Goal: Feedback & Contribution: Submit feedback/report problem

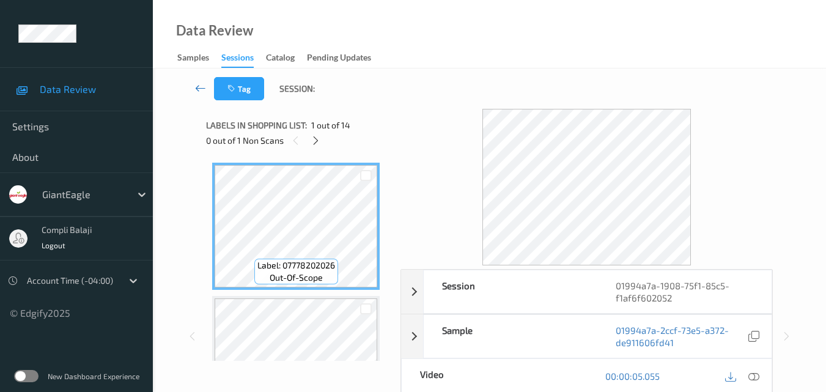
click at [200, 89] on icon at bounding box center [200, 88] width 11 height 12
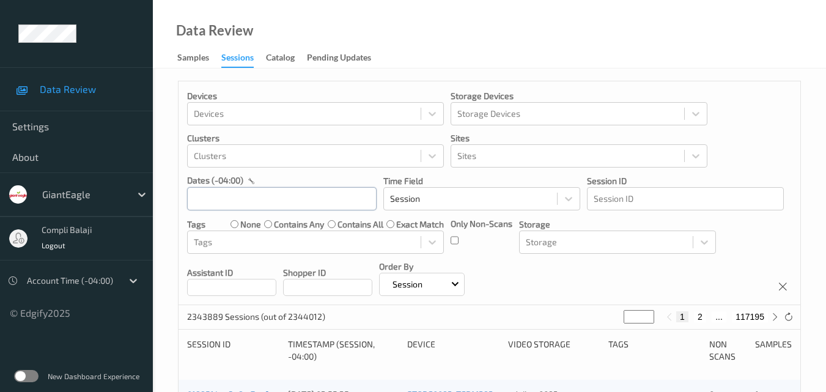
click at [292, 200] on input "text" at bounding box center [282, 198] width 190 height 23
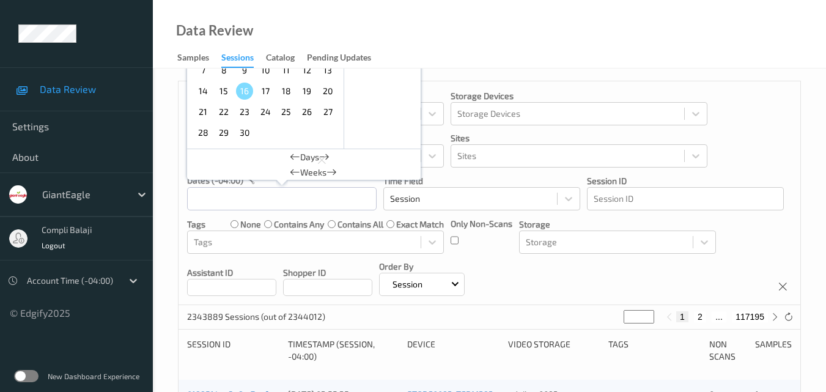
click at [209, 91] on span "14" at bounding box center [203, 91] width 17 height 17
type input "[DATE] 00:00 -> [DATE] 23:59"
click at [773, 140] on div "Devices Devices Storage Devices Storage Devices Clusters Clusters Sites Sites d…" at bounding box center [490, 193] width 622 height 224
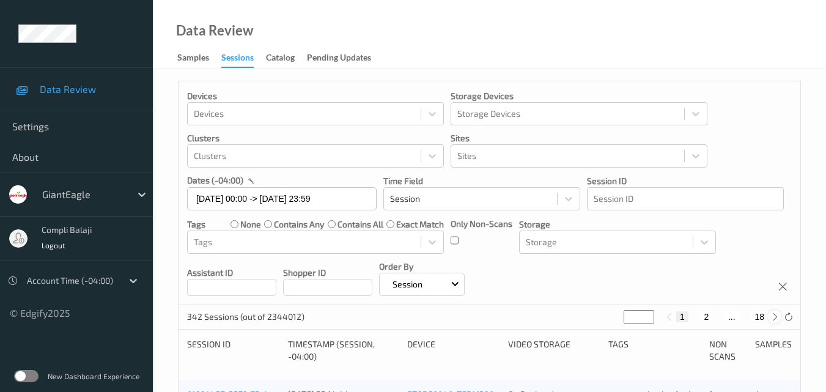
click at [773, 319] on icon at bounding box center [775, 317] width 9 height 9
type input "*"
click at [773, 319] on icon at bounding box center [775, 317] width 9 height 9
type input "*"
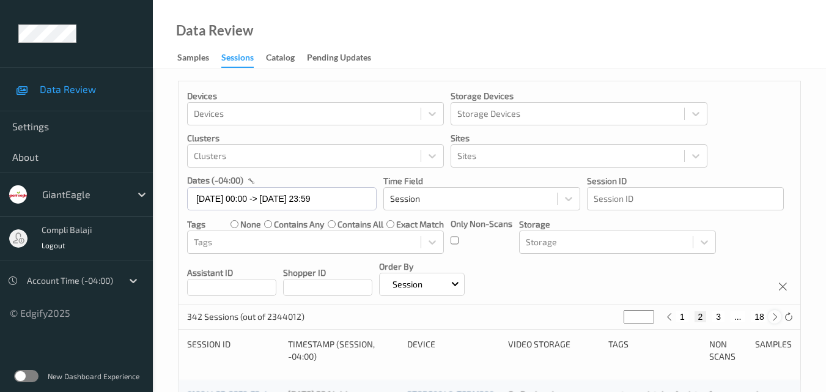
type input "*"
click at [773, 319] on icon at bounding box center [775, 317] width 9 height 9
type input "*"
click at [773, 319] on icon at bounding box center [775, 317] width 9 height 9
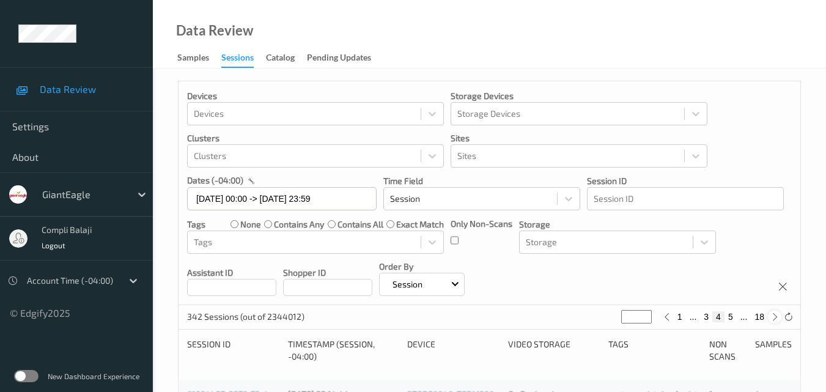
type input "*"
click at [731, 316] on button "6" at bounding box center [731, 316] width 12 height 11
type input "*"
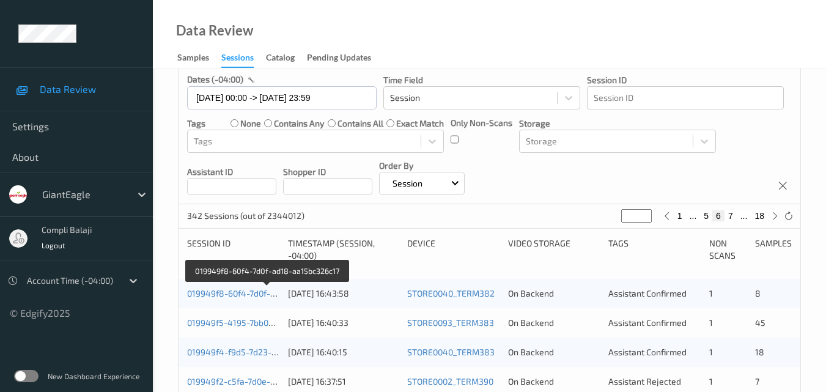
scroll to position [122, 0]
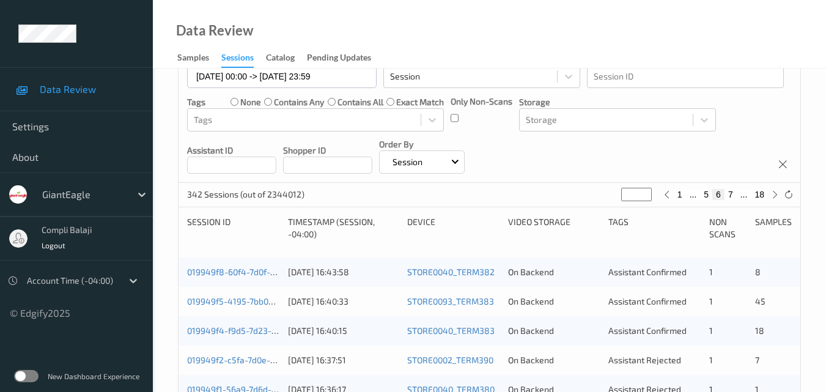
click at [244, 278] on div "019949f8-60f4-7d0f-ad18-aa15bc326c17 [DATE] 16:43:58 STORE0040_TERM382 On Backe…" at bounding box center [490, 272] width 622 height 29
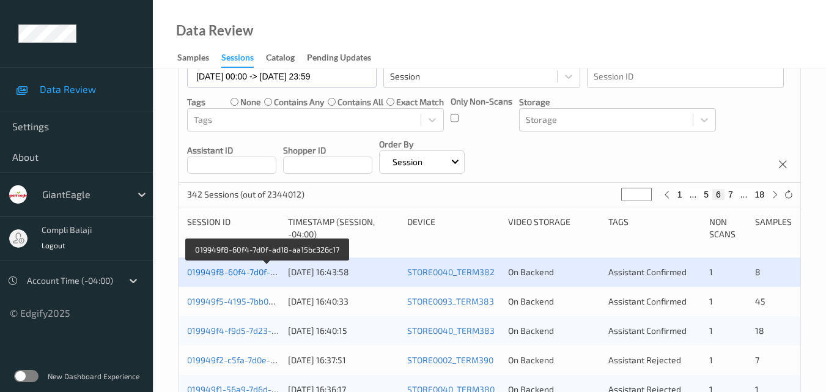
click at [257, 274] on link "019949f8-60f4-7d0f-ad18-aa15bc326c17" at bounding box center [267, 272] width 160 height 10
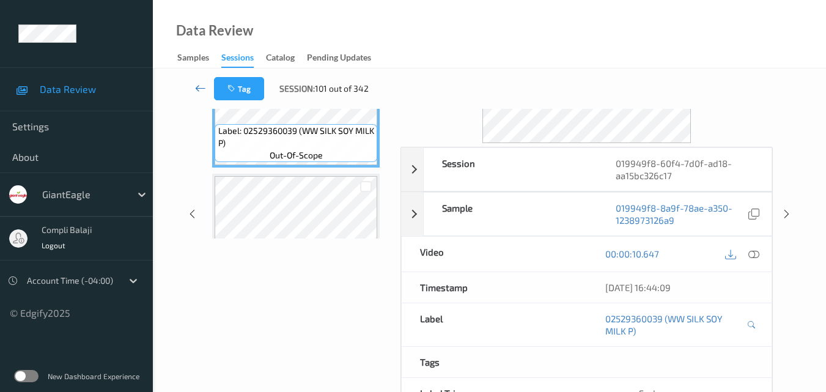
click at [196, 89] on icon at bounding box center [200, 88] width 11 height 12
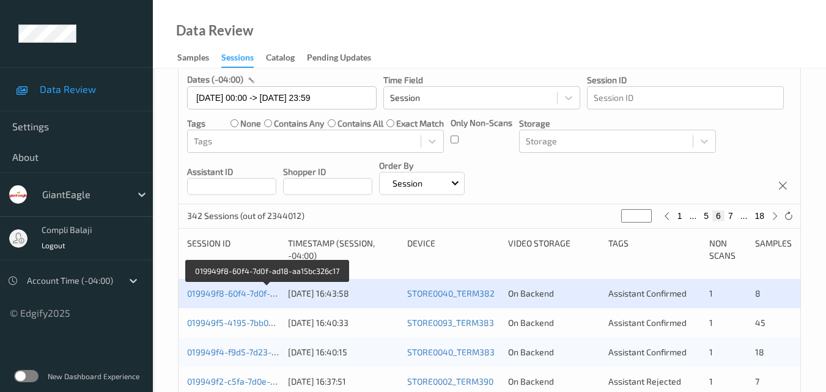
scroll to position [122, 0]
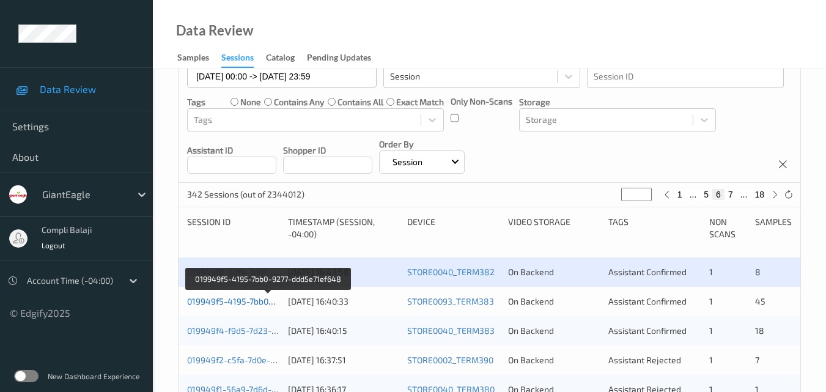
click at [249, 305] on link "019949f5-4195-7bb0-9277-ddd5e71ef648" at bounding box center [268, 301] width 163 height 10
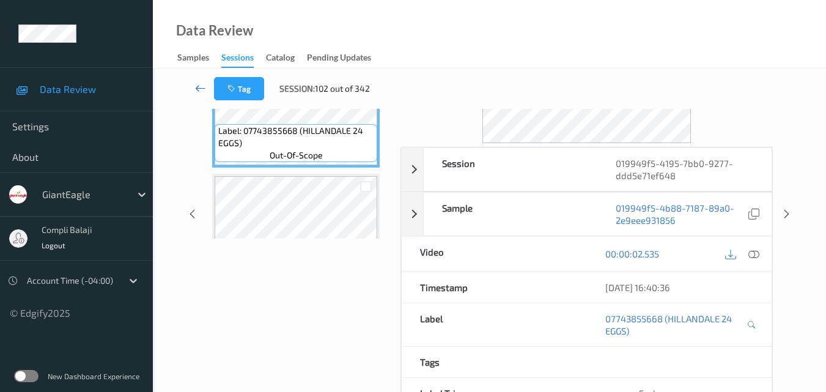
click at [196, 91] on icon at bounding box center [200, 88] width 11 height 12
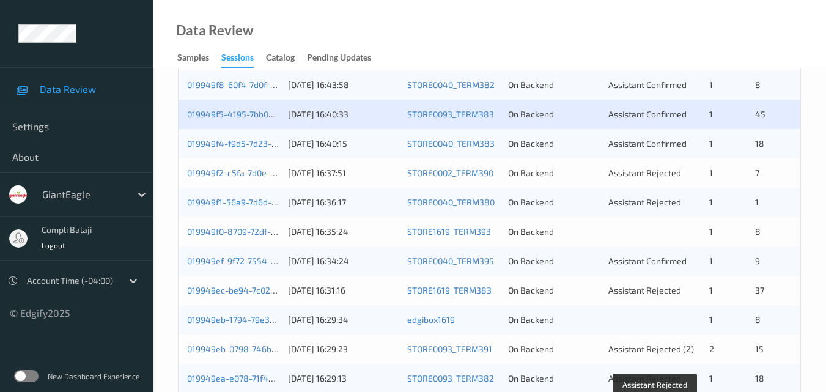
scroll to position [306, 0]
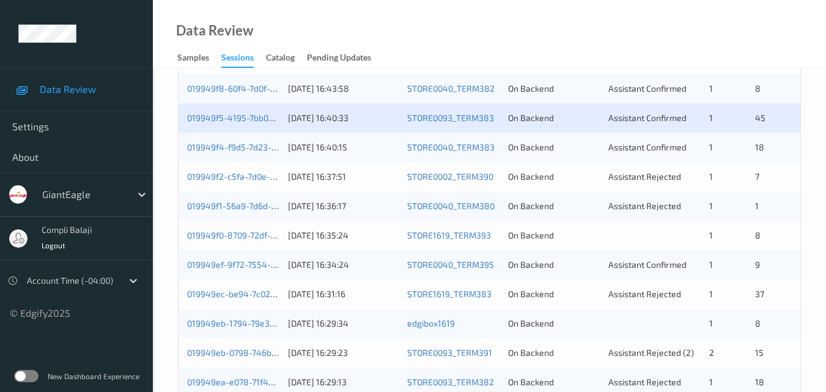
click at [253, 155] on div "019949f4-f9d5-7d23-b3d0-237b4d37e529 [DATE] 16:40:15 STORE0040_TERM383 On Backe…" at bounding box center [490, 147] width 622 height 29
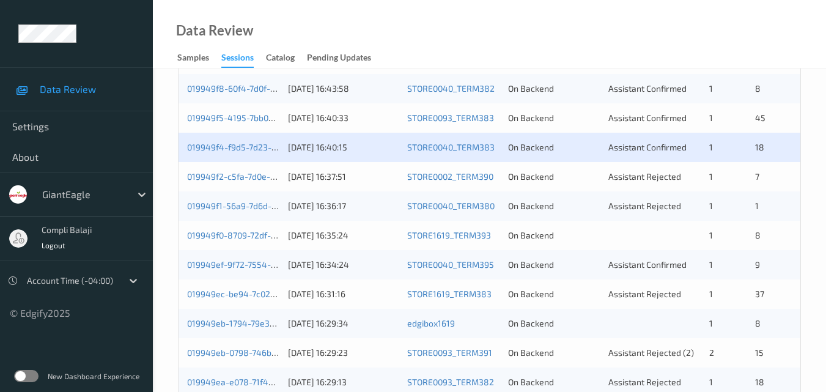
click at [245, 153] on div "019949f4-f9d5-7d23-b3d0-237b4d37e529" at bounding box center [233, 147] width 92 height 12
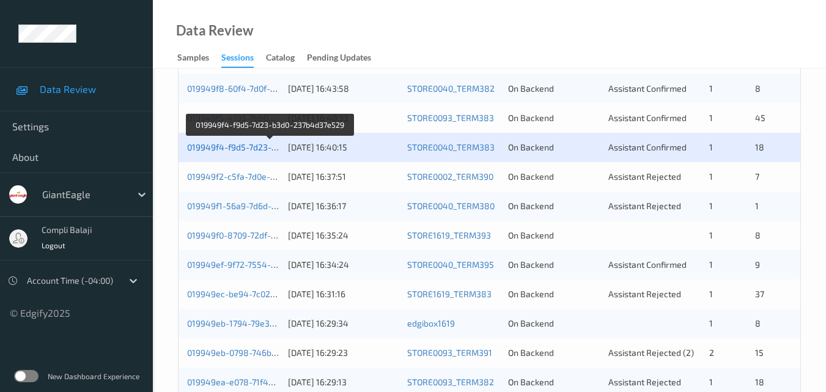
click at [251, 147] on link "019949f4-f9d5-7d23-b3d0-237b4d37e529" at bounding box center [270, 147] width 166 height 10
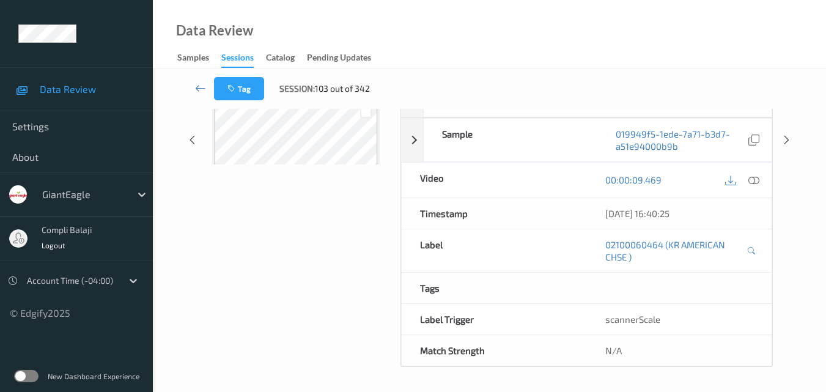
scroll to position [196, 0]
click at [199, 89] on icon at bounding box center [200, 88] width 11 height 12
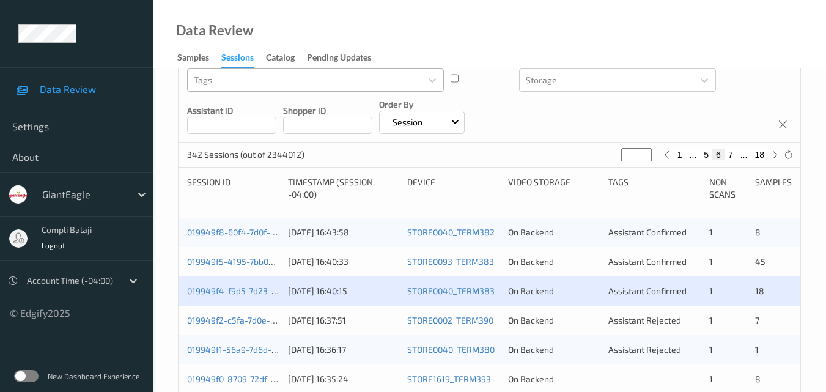
scroll to position [183, 0]
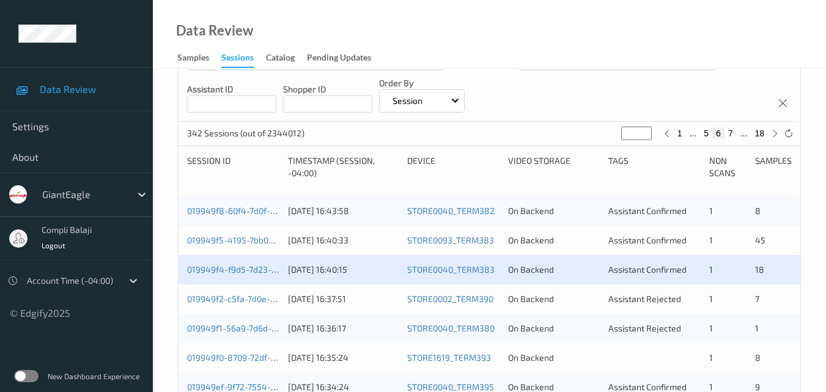
click at [247, 216] on div "019949f8-60f4-7d0f-ad18-aa15bc326c17" at bounding box center [233, 211] width 92 height 12
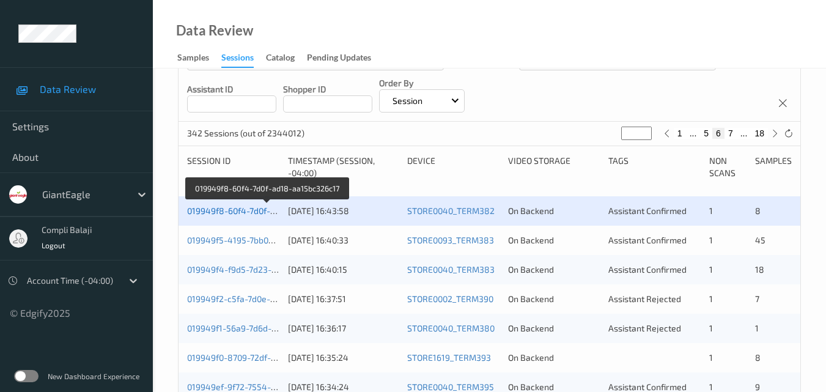
click at [246, 212] on link "019949f8-60f4-7d0f-ad18-aa15bc326c17" at bounding box center [267, 211] width 160 height 10
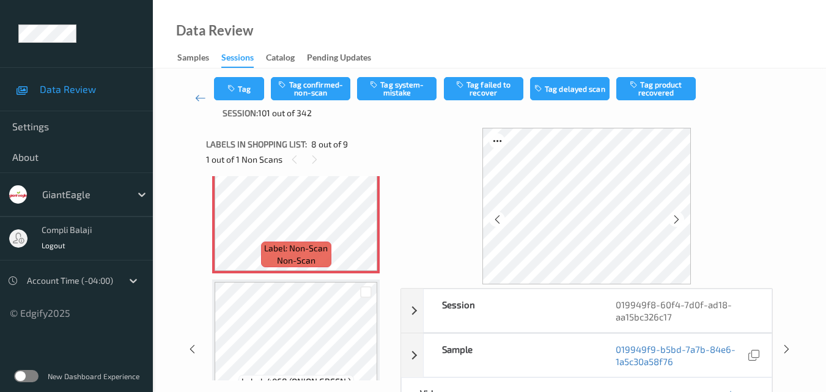
scroll to position [61, 0]
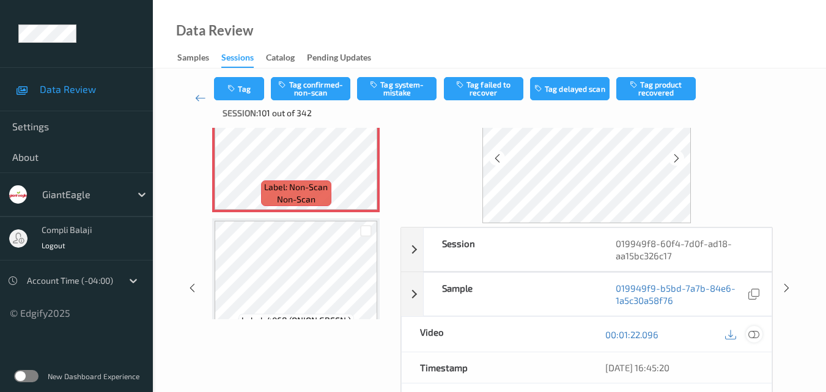
click at [755, 335] on icon at bounding box center [754, 333] width 11 height 11
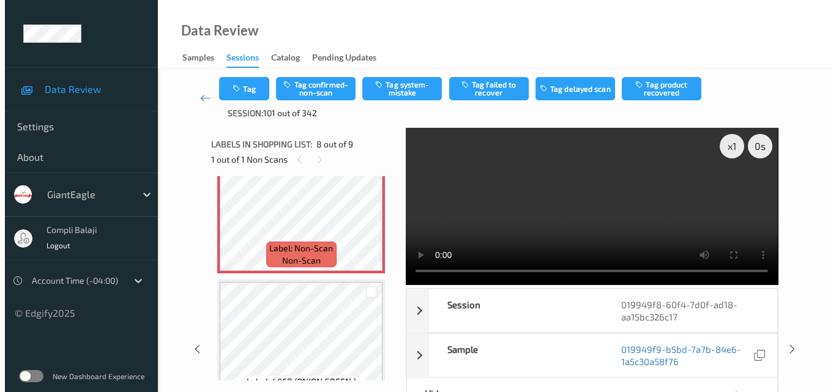
scroll to position [924, 0]
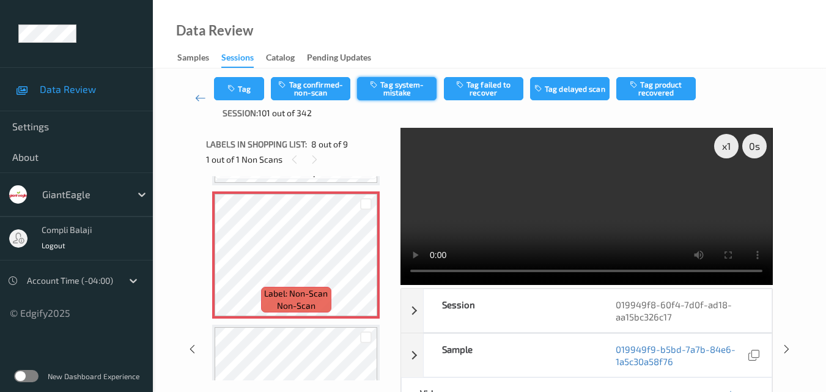
click at [407, 96] on button "Tag system-mistake" at bounding box center [397, 88] width 80 height 23
click at [245, 97] on button "Tag" at bounding box center [239, 88] width 50 height 23
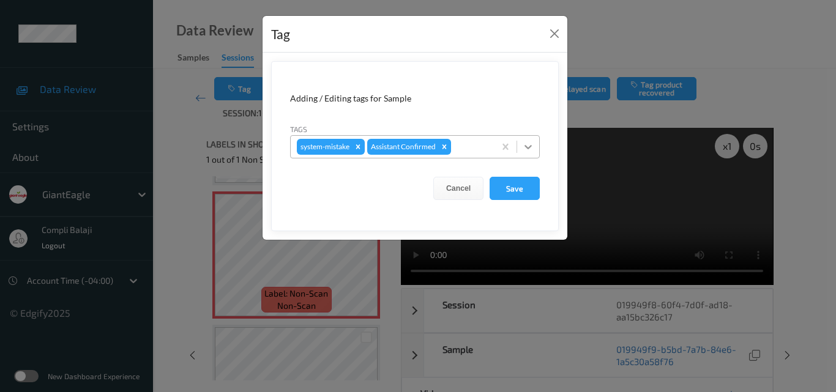
click at [530, 148] on icon at bounding box center [528, 147] width 12 height 12
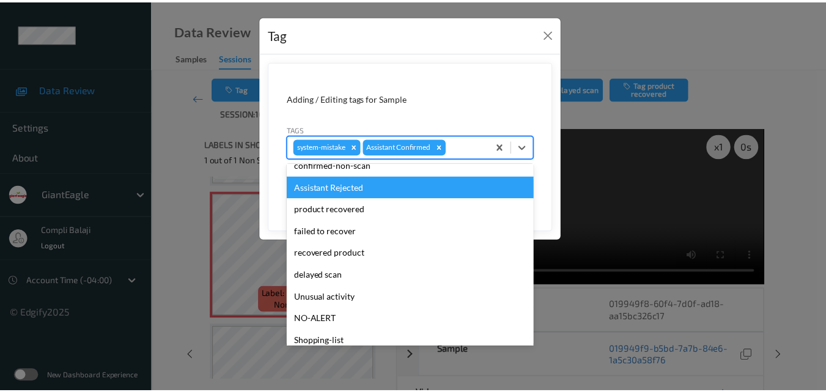
scroll to position [122, 0]
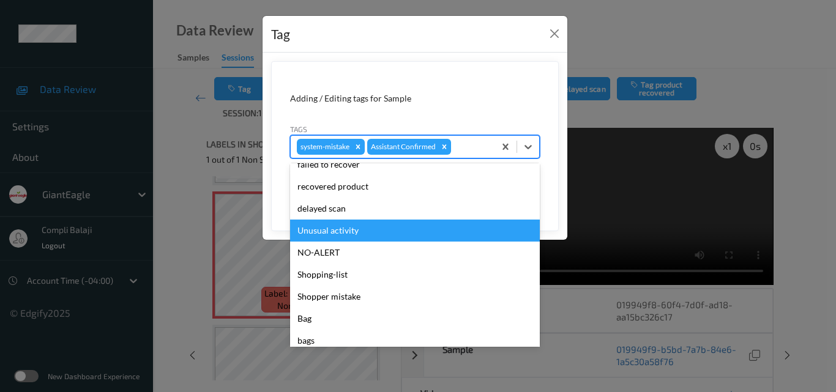
click at [355, 232] on div "Unusual activity" at bounding box center [415, 231] width 250 height 22
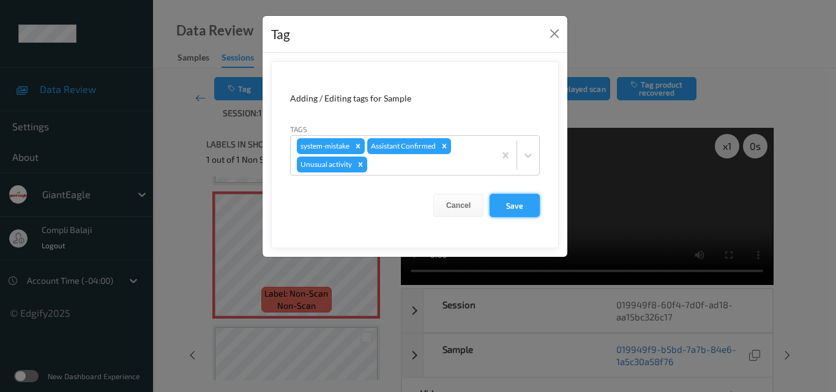
click at [519, 206] on button "Save" at bounding box center [514, 205] width 50 height 23
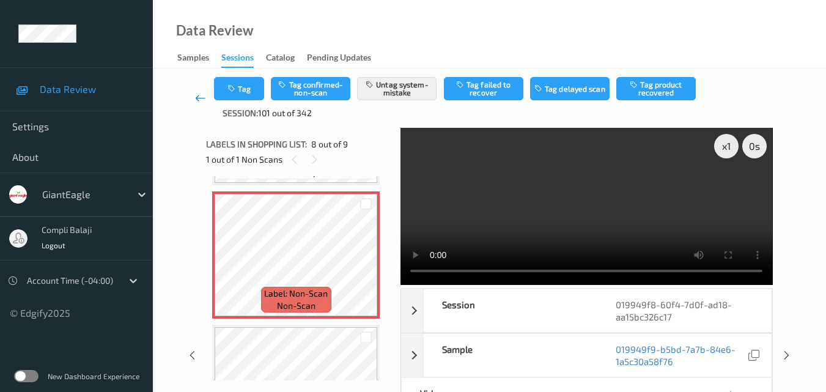
click at [195, 98] on icon at bounding box center [200, 98] width 11 height 12
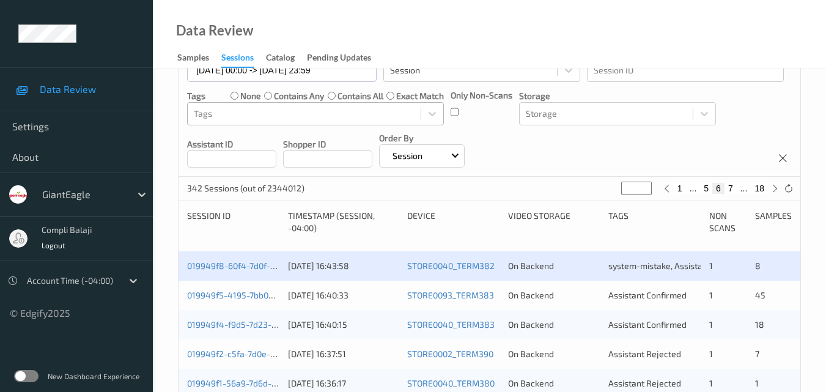
scroll to position [183, 0]
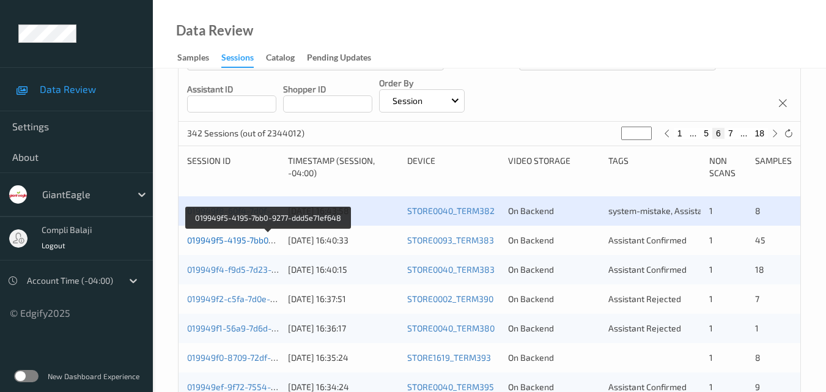
click at [238, 244] on link "019949f5-4195-7bb0-9277-ddd5e71ef648" at bounding box center [268, 240] width 163 height 10
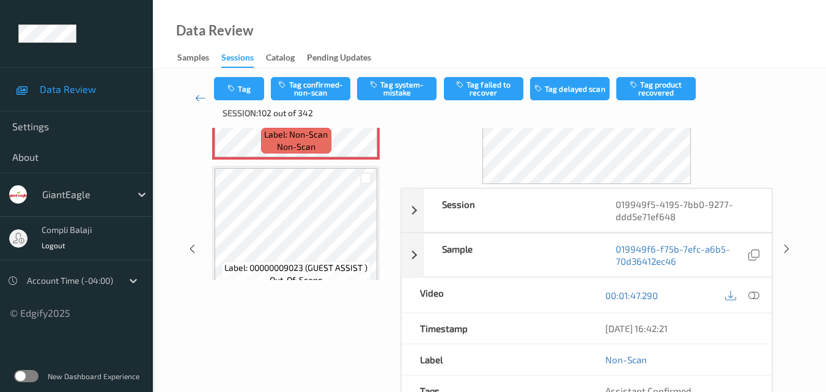
scroll to position [122, 0]
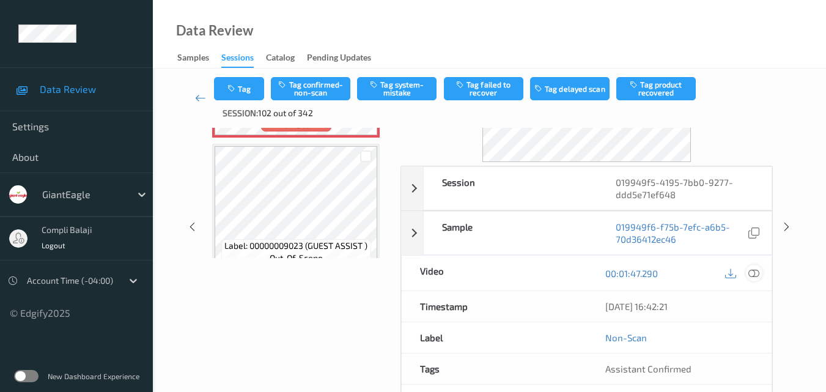
click at [754, 276] on icon at bounding box center [754, 272] width 11 height 11
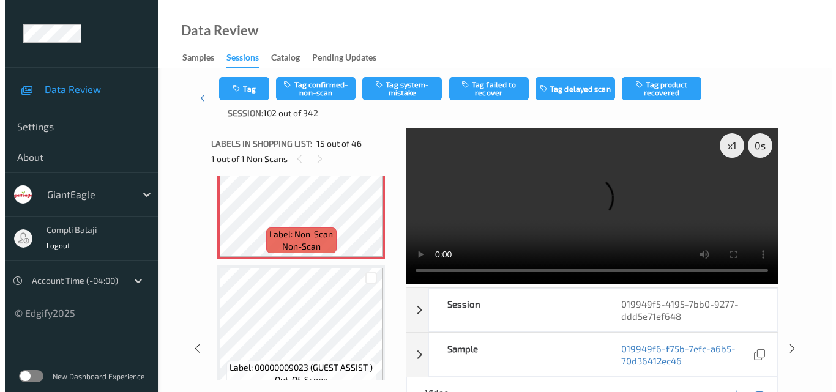
scroll to position [0, 0]
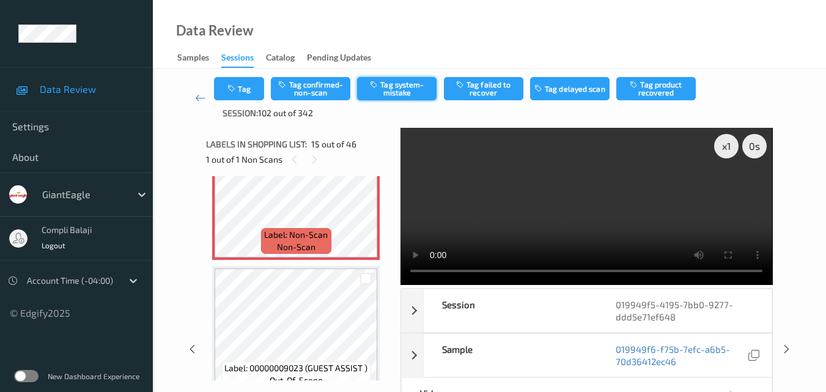
click at [398, 88] on button "Tag system-mistake" at bounding box center [397, 88] width 80 height 23
click at [247, 86] on button "Tag" at bounding box center [239, 88] width 50 height 23
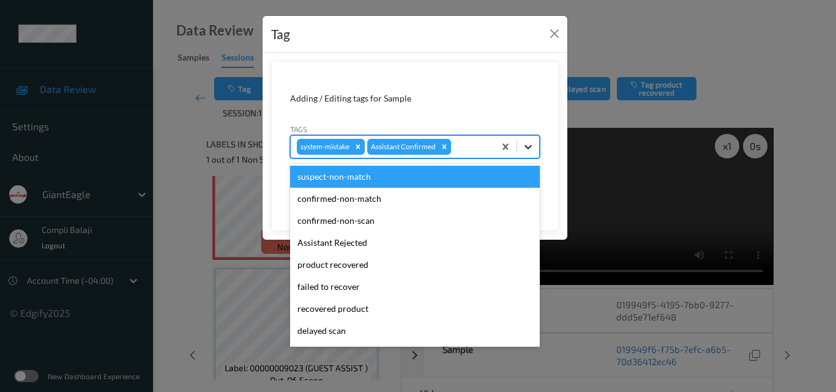
click at [527, 149] on icon at bounding box center [528, 147] width 12 height 12
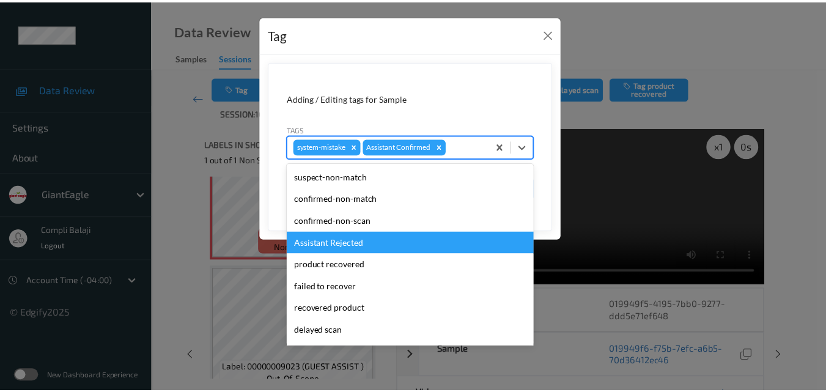
scroll to position [61, 0]
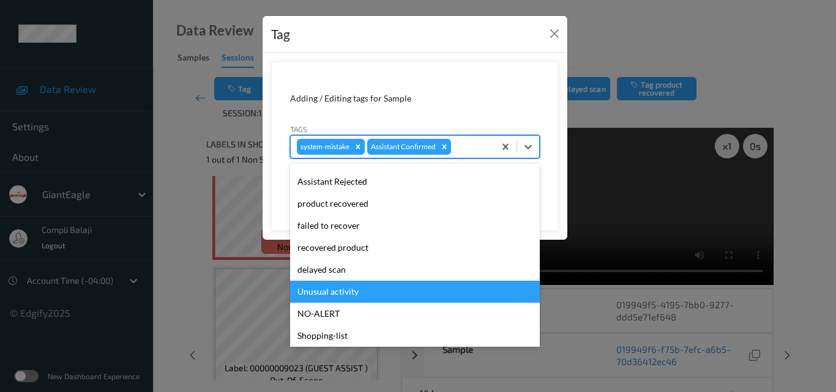
click at [337, 292] on div "Unusual activity" at bounding box center [415, 292] width 250 height 22
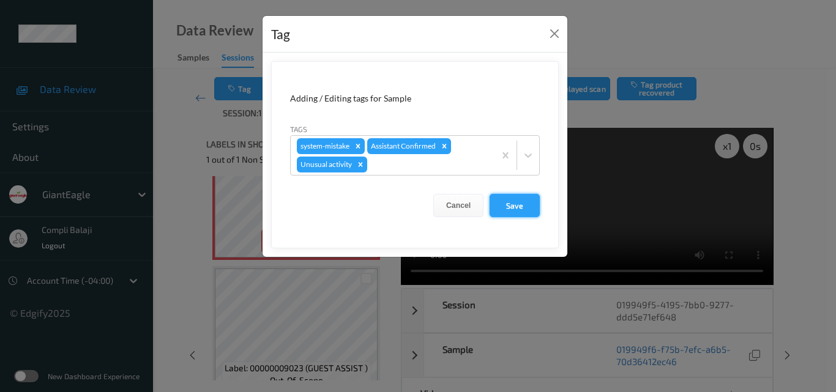
click at [520, 204] on button "Save" at bounding box center [514, 205] width 50 height 23
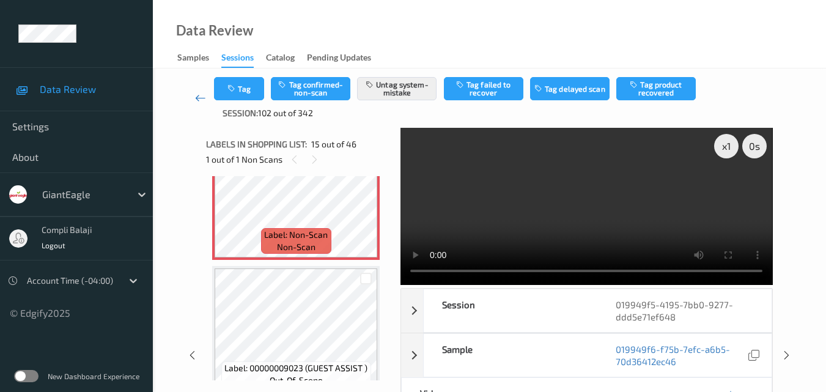
click at [197, 97] on icon at bounding box center [200, 98] width 11 height 12
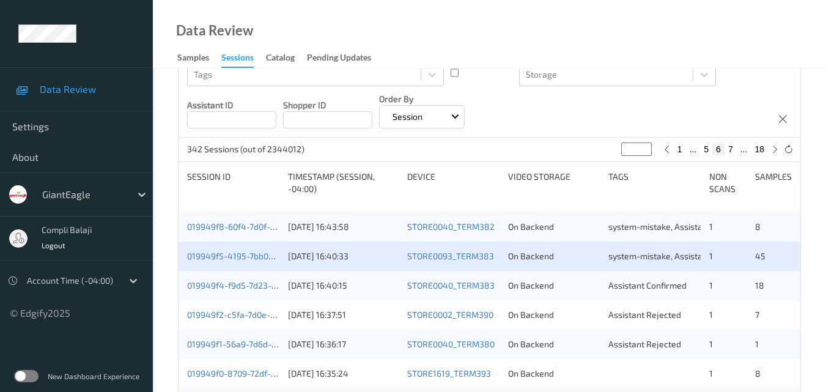
scroll to position [183, 0]
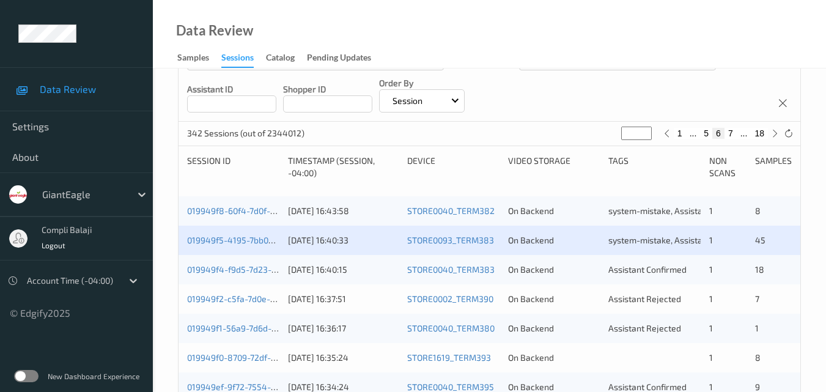
click at [238, 275] on div "019949f4-f9d5-7d23-b3d0-237b4d37e529" at bounding box center [233, 270] width 92 height 12
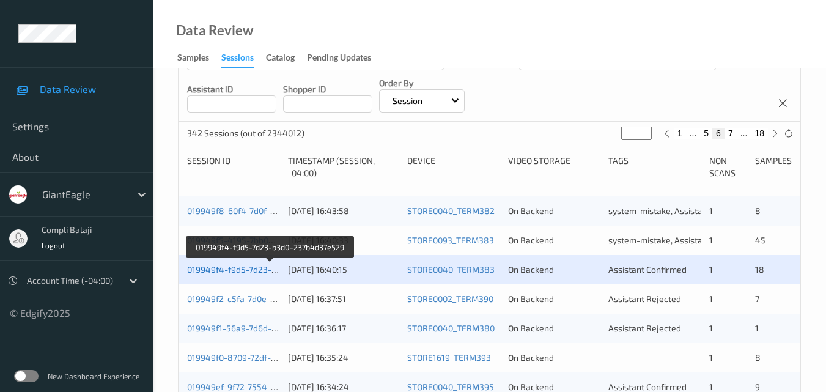
click at [254, 269] on link "019949f4-f9d5-7d23-b3d0-237b4d37e529" at bounding box center [270, 269] width 166 height 10
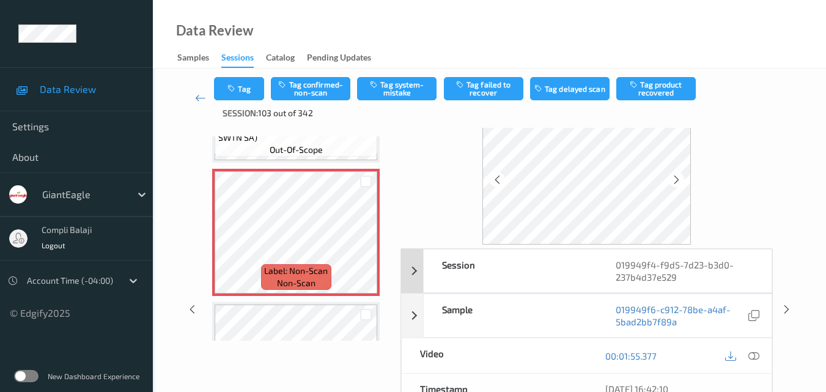
scroll to position [61, 0]
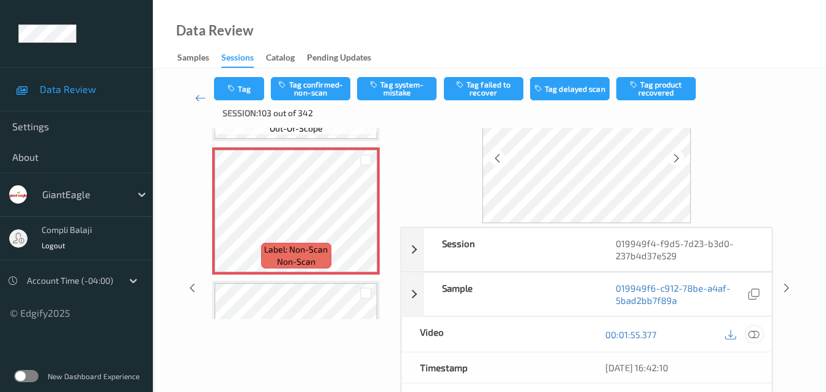
click at [752, 333] on icon at bounding box center [754, 333] width 11 height 11
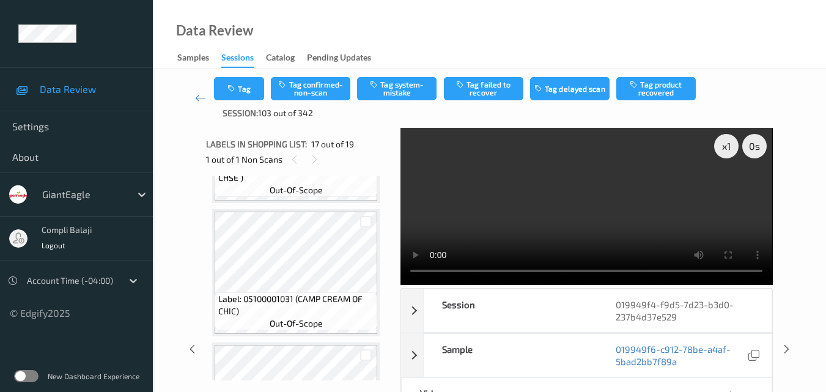
scroll to position [0, 0]
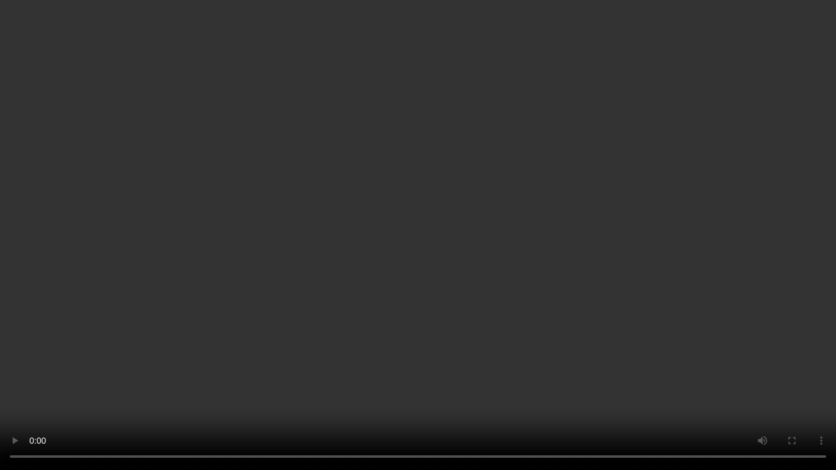
drag, startPoint x: 764, startPoint y: 220, endPoint x: 563, endPoint y: 270, distance: 206.7
click at [765, 221] on video at bounding box center [418, 235] width 836 height 470
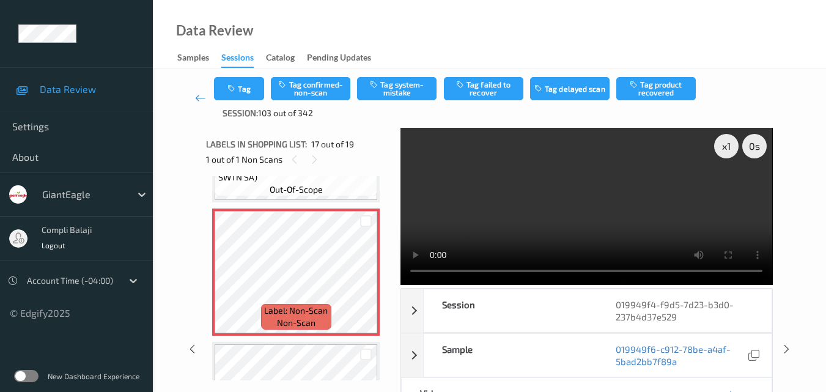
scroll to position [2138, 0]
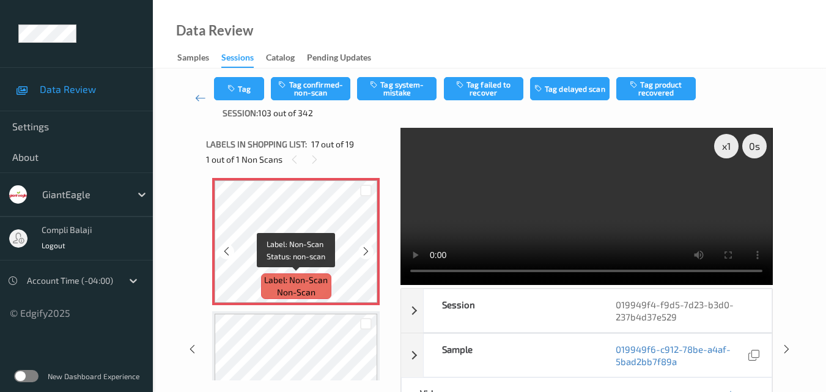
click at [313, 281] on span "Label: Non-Scan" at bounding box center [296, 280] width 64 height 12
click at [364, 253] on icon at bounding box center [366, 251] width 10 height 11
click at [229, 255] on icon at bounding box center [226, 251] width 10 height 11
click at [225, 253] on icon at bounding box center [226, 251] width 10 height 11
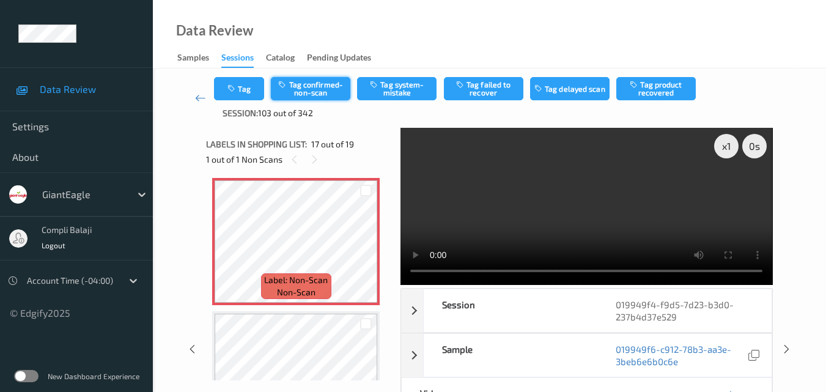
click at [328, 94] on button "Tag confirmed-non-scan" at bounding box center [311, 88] width 80 height 23
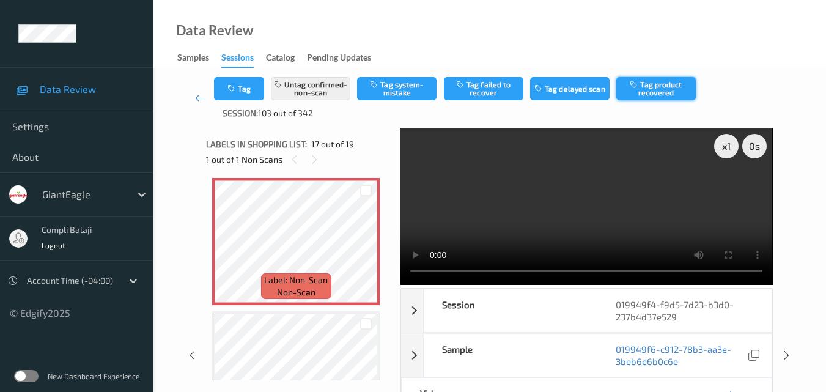
click at [667, 92] on button "Tag product recovered" at bounding box center [657, 88] width 80 height 23
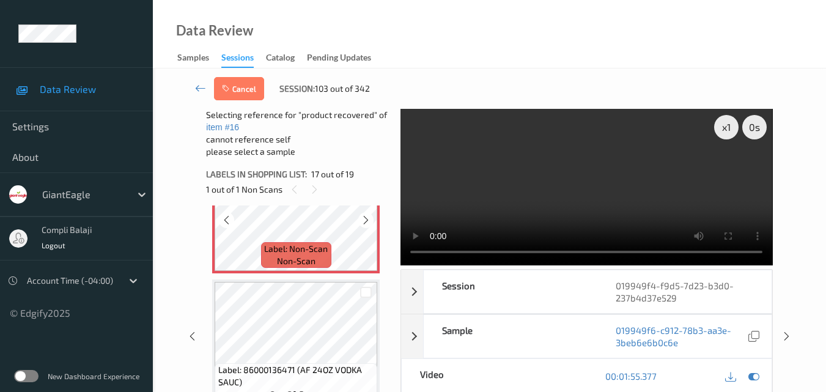
scroll to position [2260, 0]
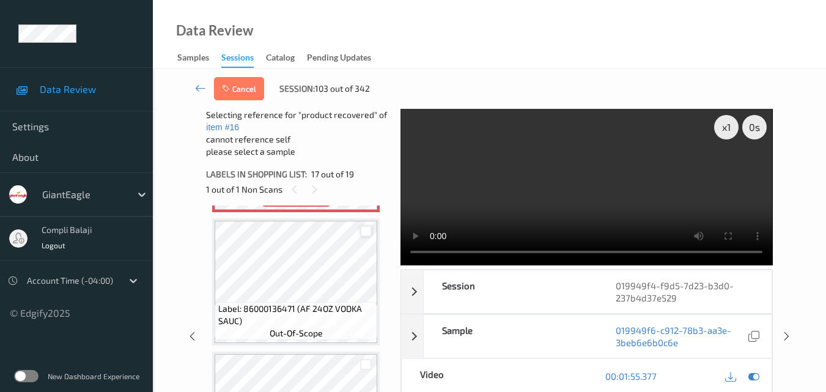
click at [363, 234] on div at bounding box center [366, 232] width 12 height 12
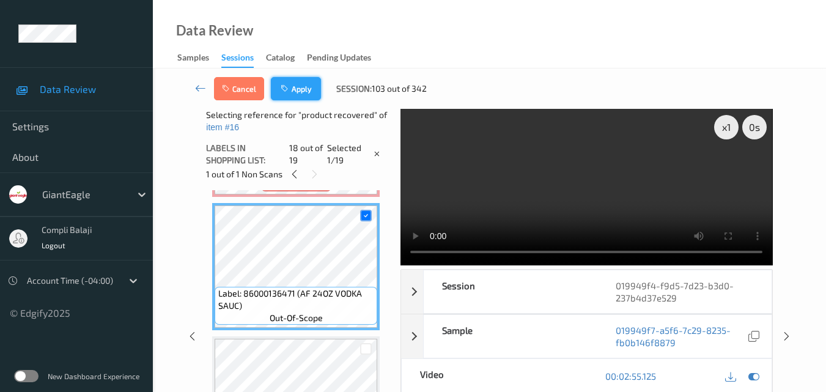
click at [296, 91] on button "Apply" at bounding box center [296, 88] width 50 height 23
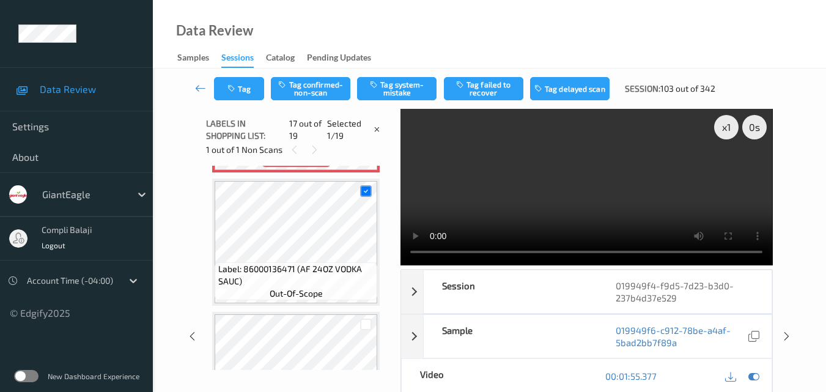
scroll to position [2006, 0]
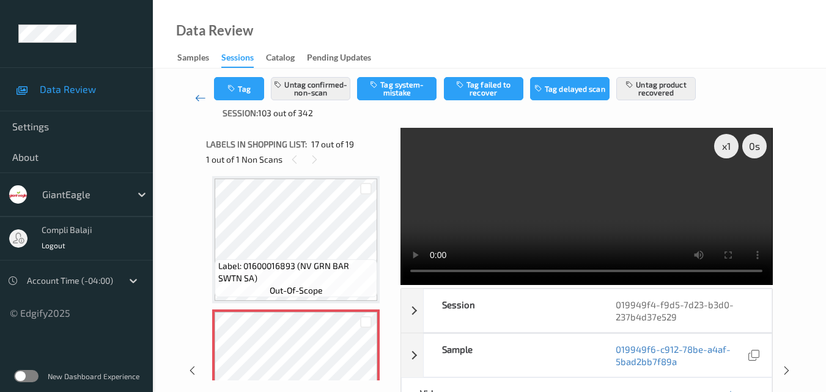
click at [198, 100] on icon at bounding box center [200, 98] width 11 height 12
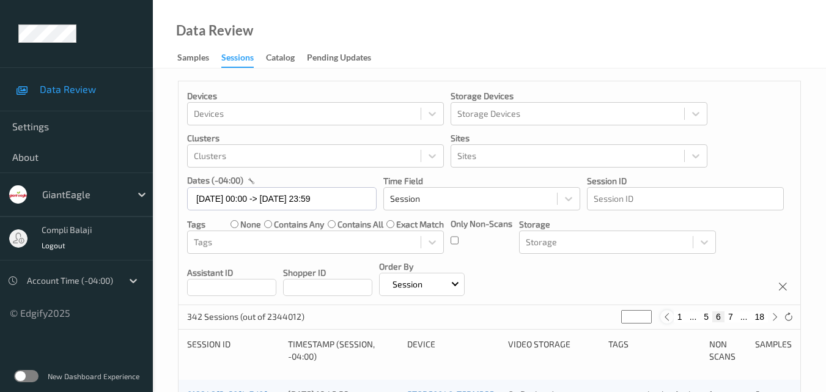
click at [665, 319] on icon at bounding box center [666, 317] width 9 height 9
type input "*"
click at [665, 319] on icon at bounding box center [666, 317] width 9 height 9
type input "*"
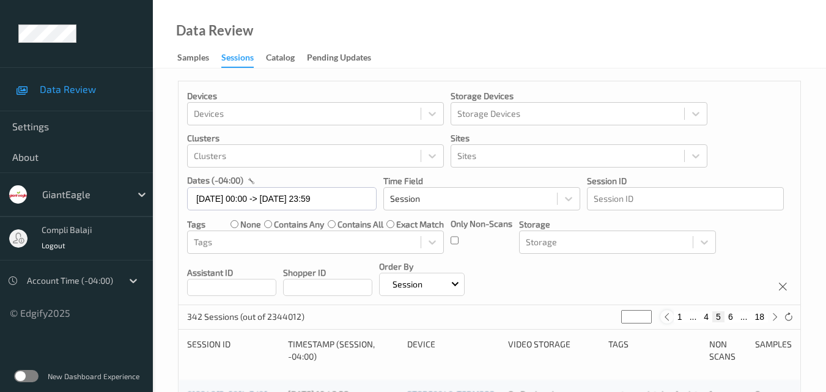
type input "*"
click at [665, 319] on icon at bounding box center [666, 317] width 9 height 9
type input "*"
click at [665, 319] on icon at bounding box center [669, 317] width 9 height 9
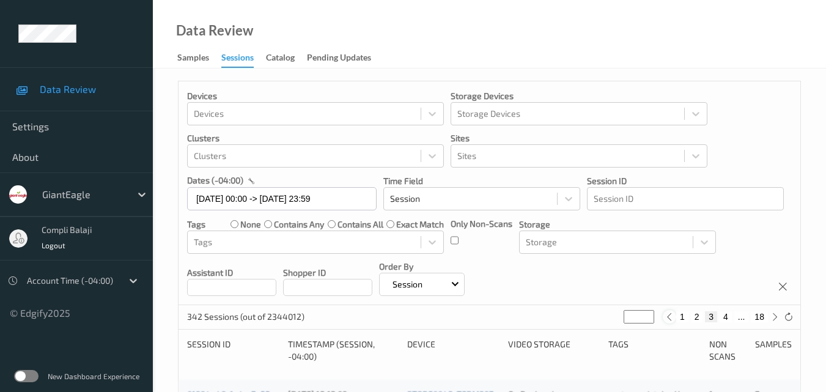
type input "*"
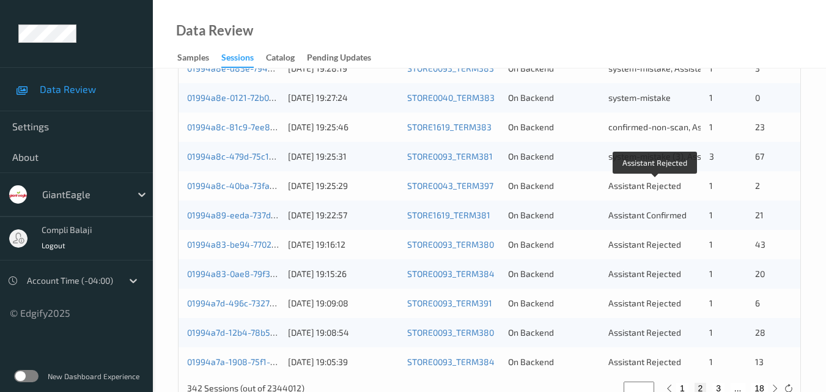
scroll to position [612, 0]
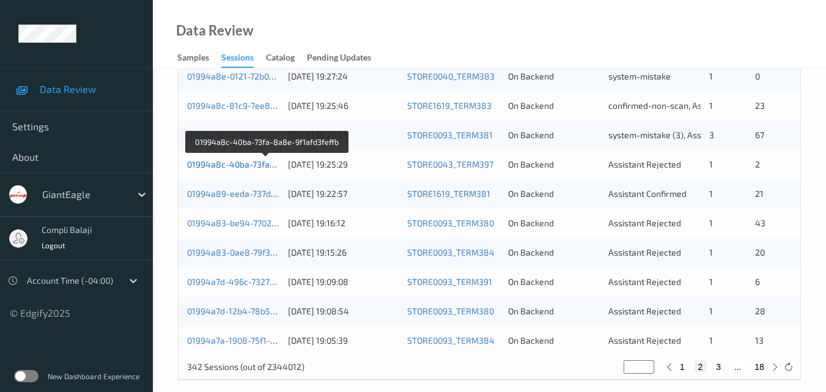
click at [231, 167] on link "01994a8c-40ba-73fa-8a8e-9f1afd3feffb" at bounding box center [266, 164] width 159 height 10
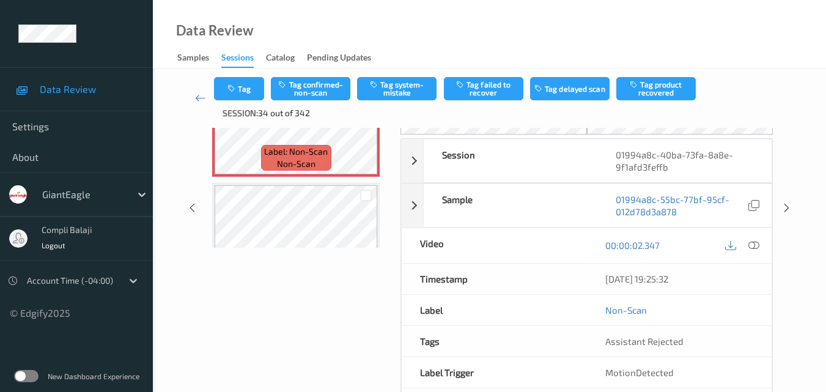
scroll to position [64, 0]
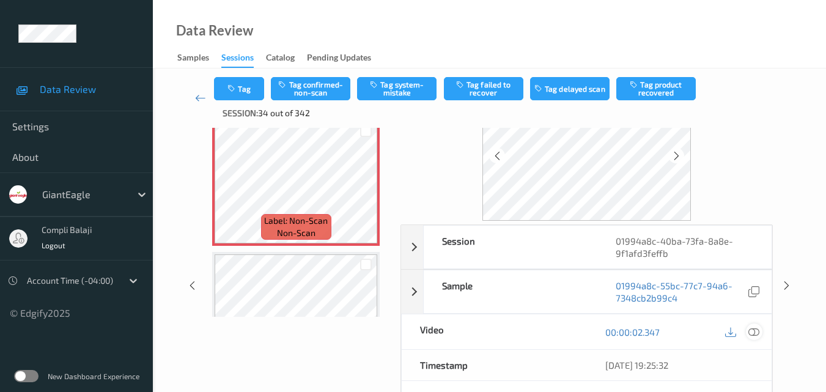
click at [757, 330] on icon at bounding box center [754, 331] width 11 height 11
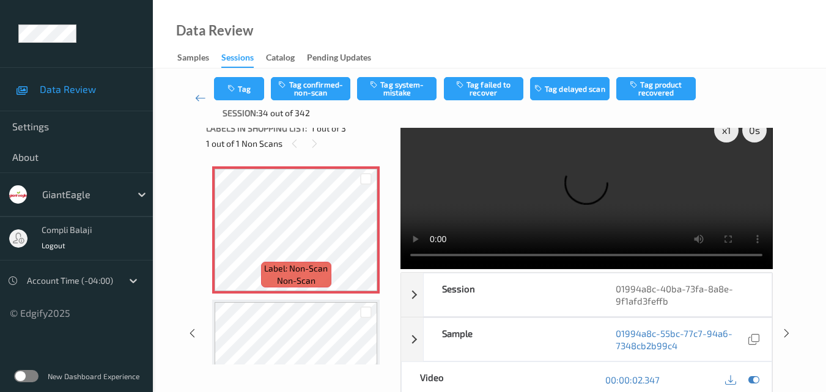
scroll to position [0, 0]
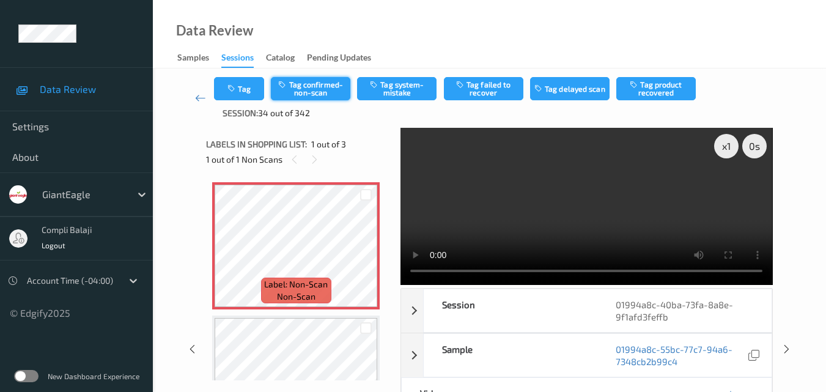
click at [325, 88] on button "Tag confirmed-non-scan" at bounding box center [311, 88] width 80 height 23
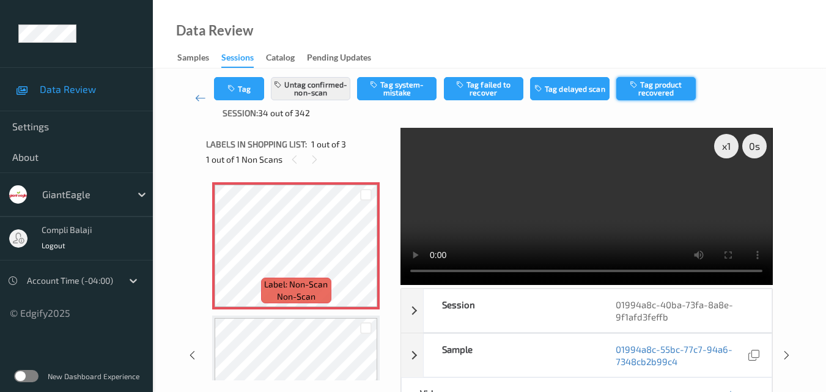
click at [673, 93] on button "Tag product recovered" at bounding box center [657, 88] width 80 height 23
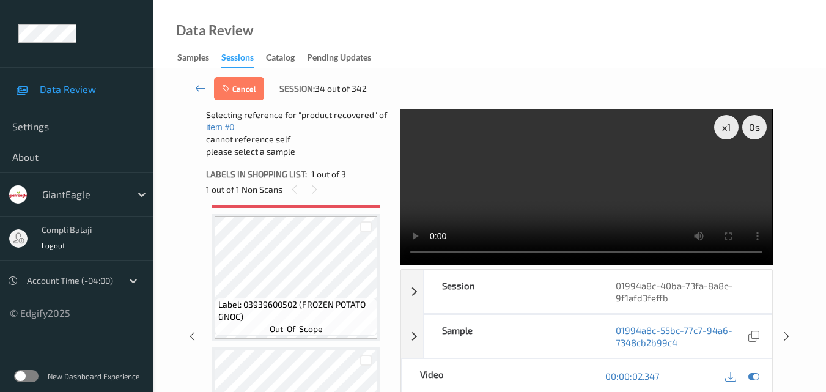
scroll to position [202, 0]
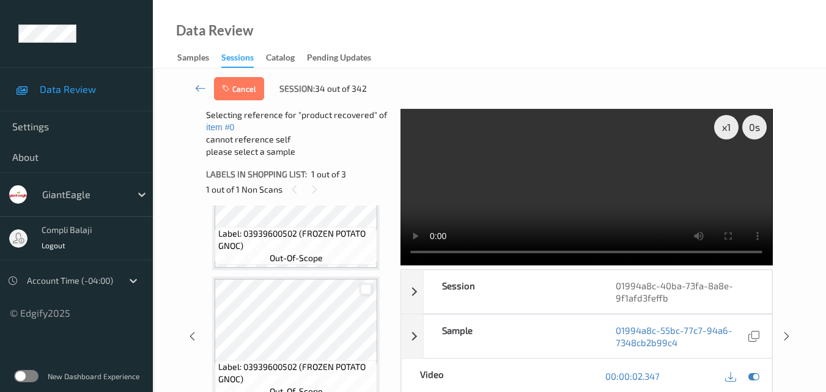
click at [369, 289] on div at bounding box center [366, 290] width 12 height 12
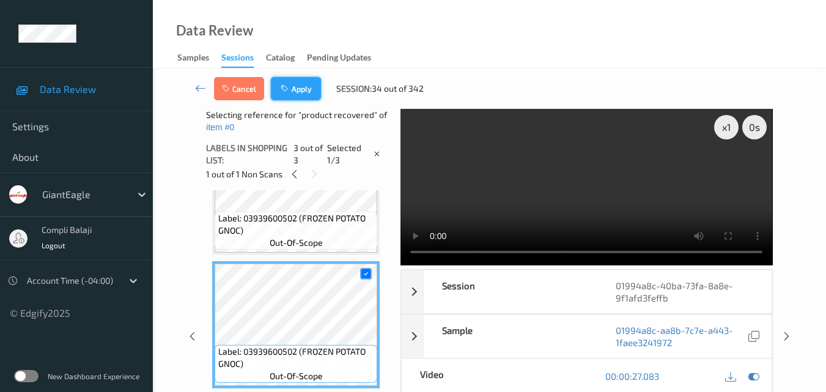
click at [298, 98] on button "Apply" at bounding box center [296, 88] width 50 height 23
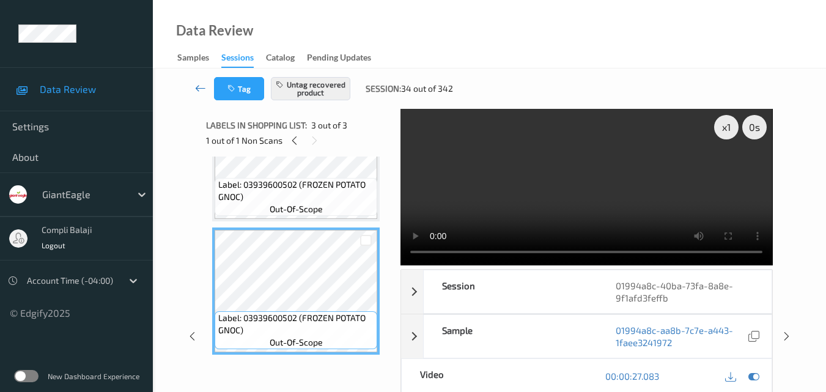
click at [200, 88] on icon at bounding box center [200, 88] width 11 height 12
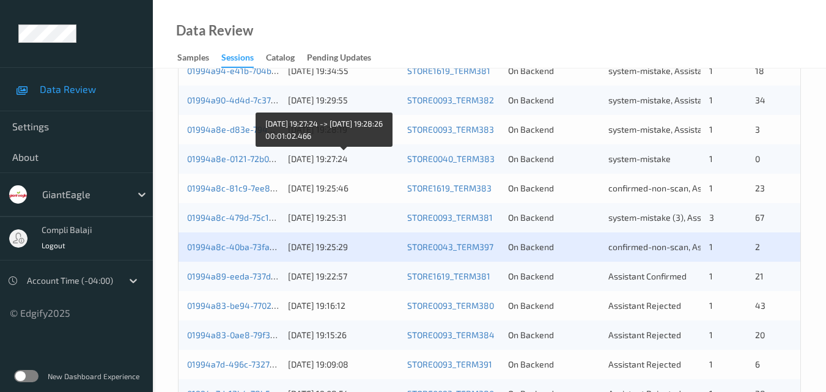
scroll to position [550, 0]
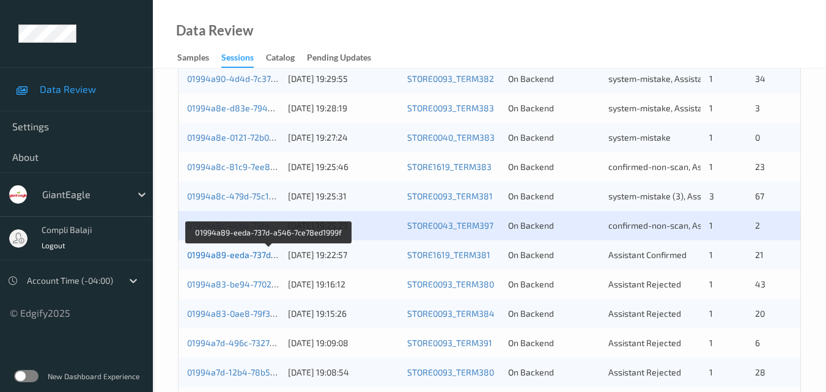
click at [250, 256] on link "01994a89-eeda-737d-a546-7ce78ed1999f" at bounding box center [269, 255] width 165 height 10
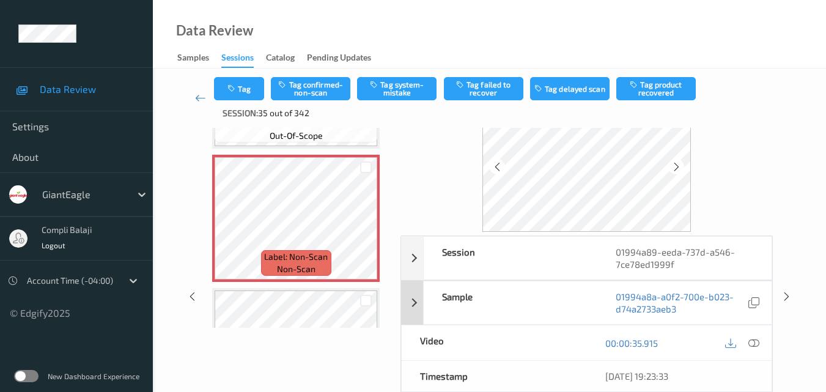
scroll to position [74, 0]
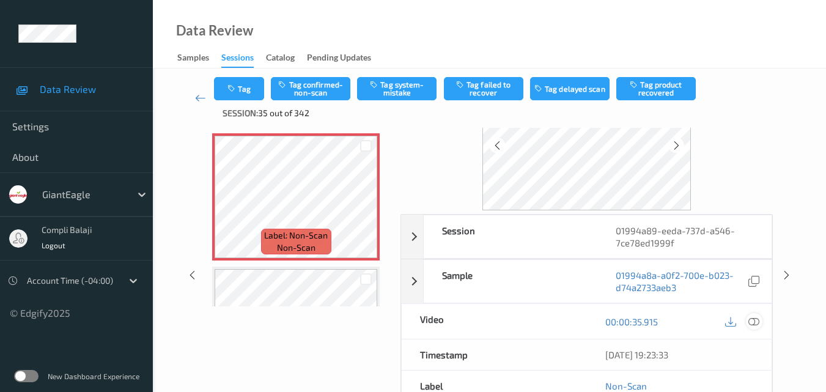
click at [758, 322] on icon at bounding box center [754, 321] width 11 height 11
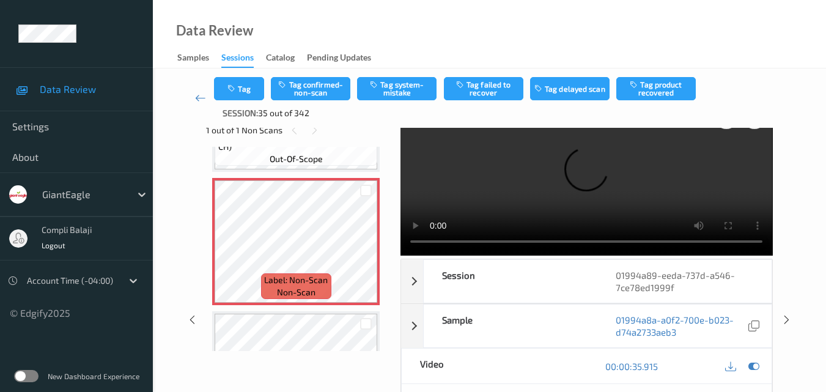
scroll to position [0, 0]
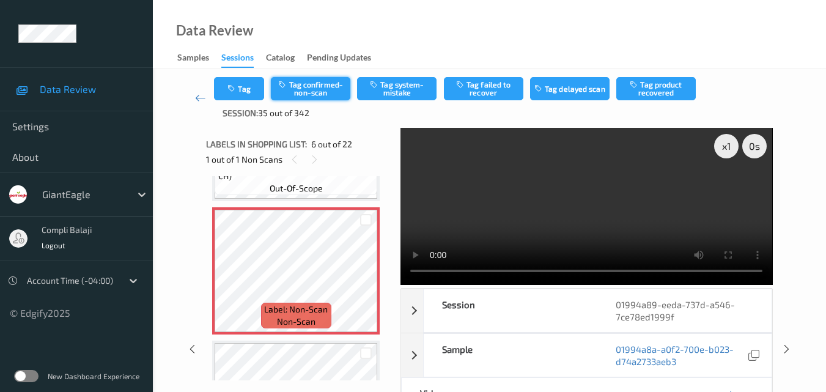
click at [325, 94] on button "Tag confirmed-non-scan" at bounding box center [311, 88] width 80 height 23
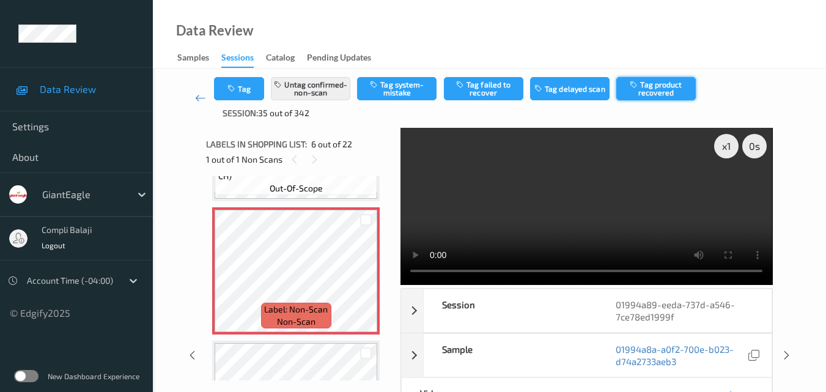
click at [670, 90] on button "Tag product recovered" at bounding box center [657, 88] width 80 height 23
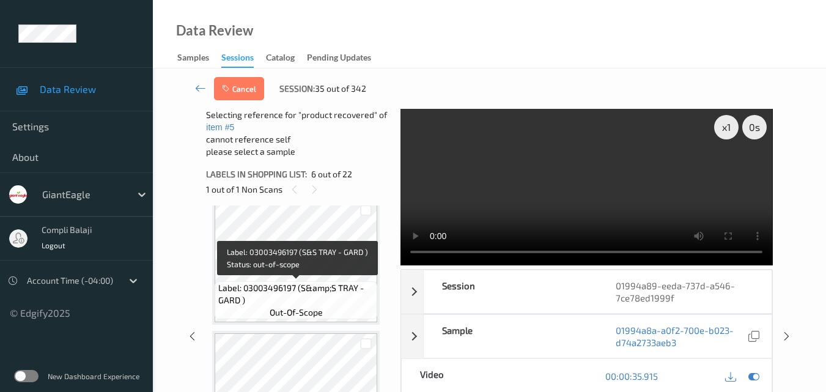
scroll to position [886, 0]
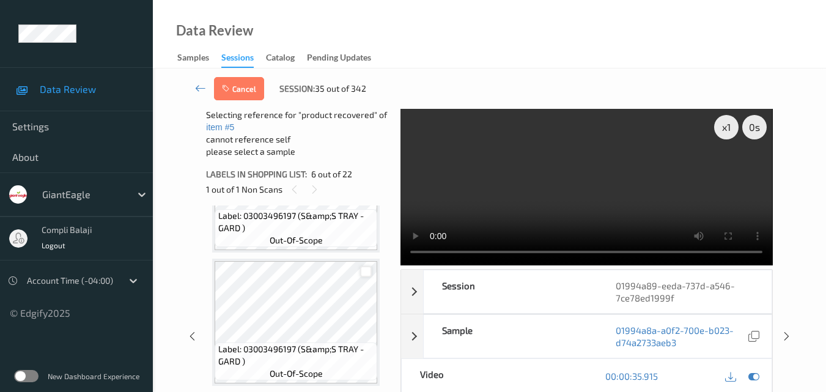
click at [364, 273] on div at bounding box center [366, 272] width 12 height 12
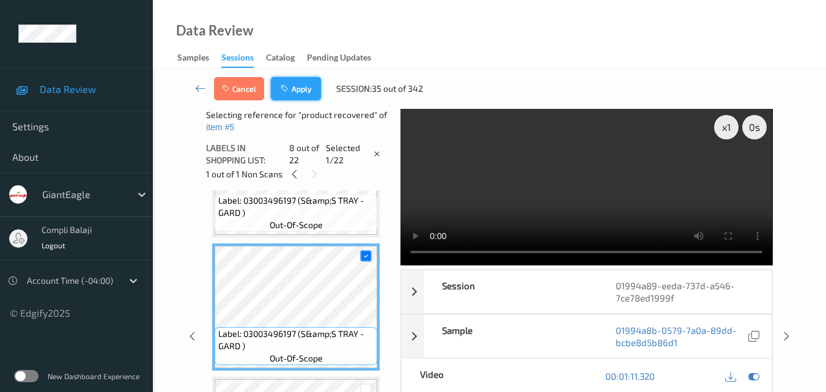
click at [294, 94] on button "Apply" at bounding box center [296, 88] width 50 height 23
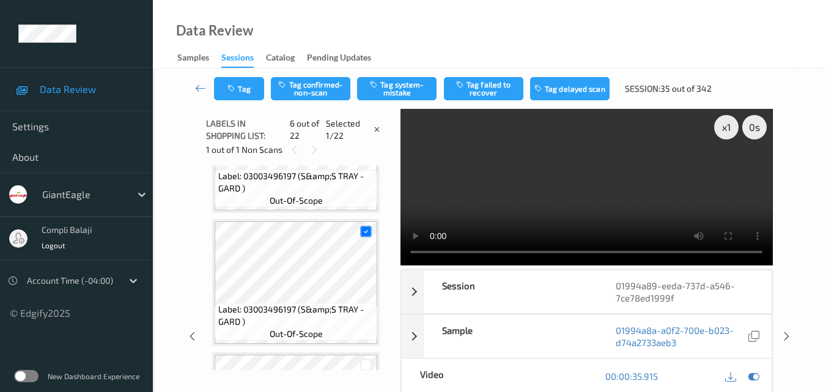
scroll to position [539, 0]
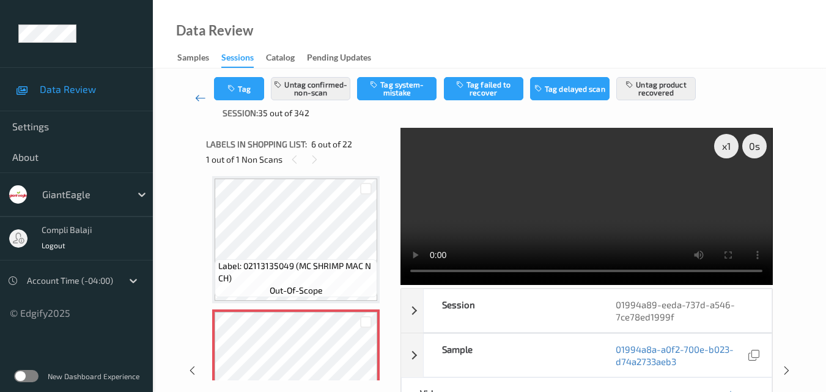
click at [196, 98] on icon at bounding box center [200, 98] width 11 height 12
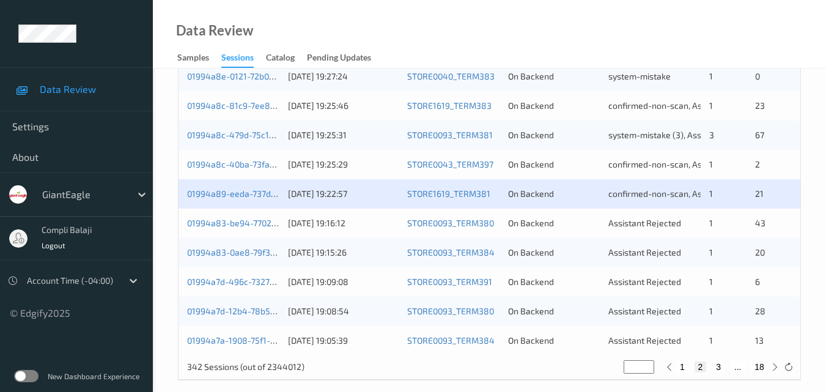
scroll to position [625, 0]
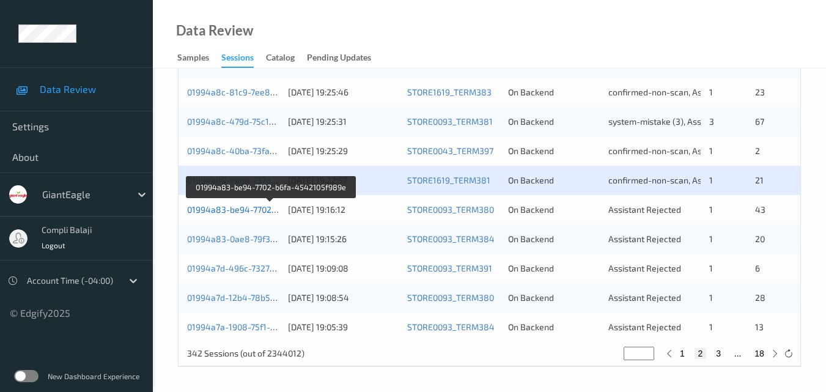
click at [254, 214] on link "01994a83-be94-7702-b6fa-4542105f989e" at bounding box center [270, 209] width 167 height 10
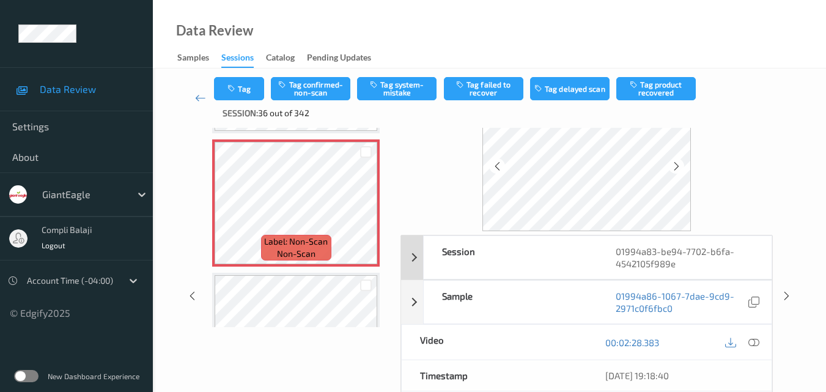
scroll to position [74, 0]
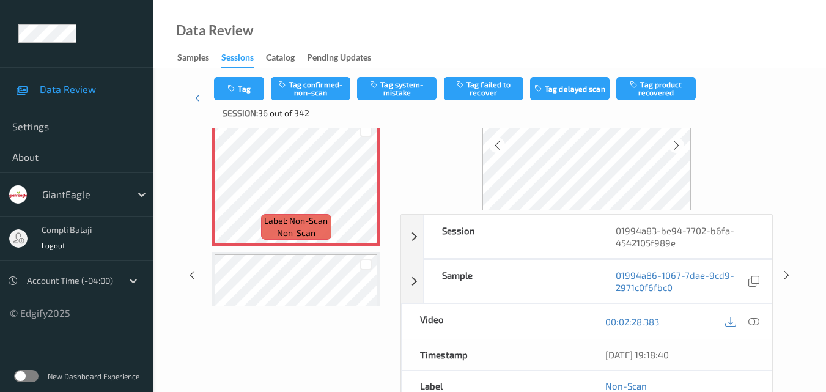
click at [757, 324] on icon at bounding box center [754, 321] width 11 height 11
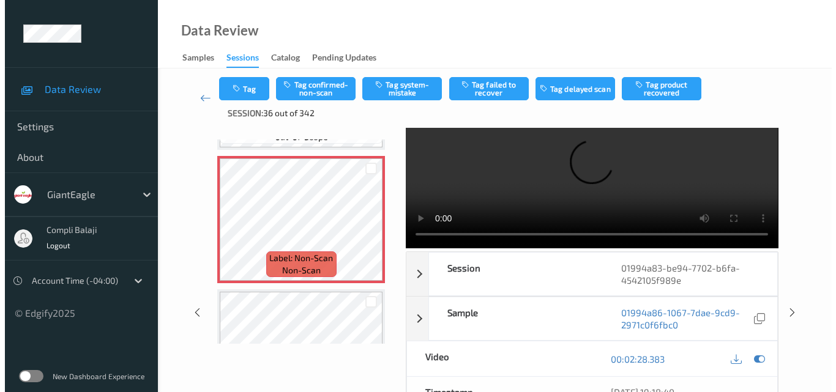
scroll to position [0, 0]
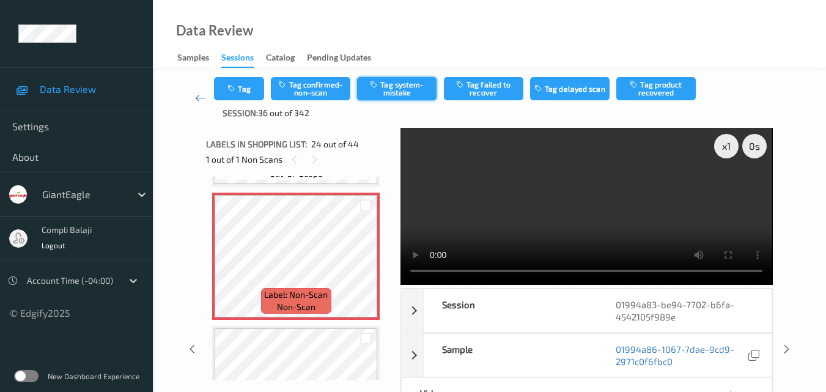
click at [407, 89] on button "Tag system-mistake" at bounding box center [397, 88] width 80 height 23
click at [246, 90] on button "Tag" at bounding box center [239, 88] width 50 height 23
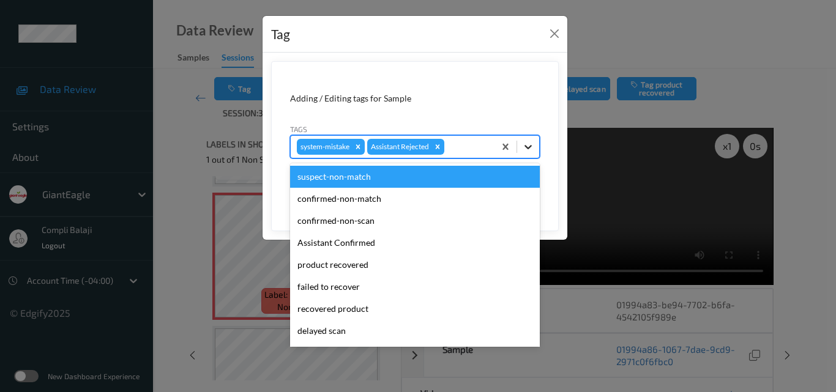
click at [532, 144] on icon at bounding box center [528, 147] width 12 height 12
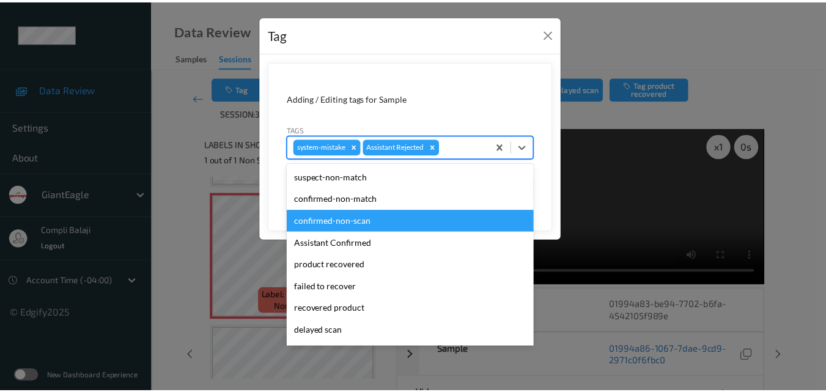
scroll to position [61, 0]
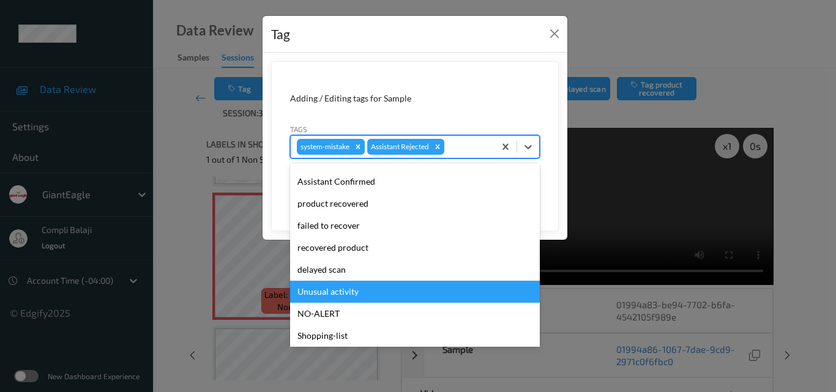
click at [355, 291] on div "Unusual activity" at bounding box center [415, 292] width 250 height 22
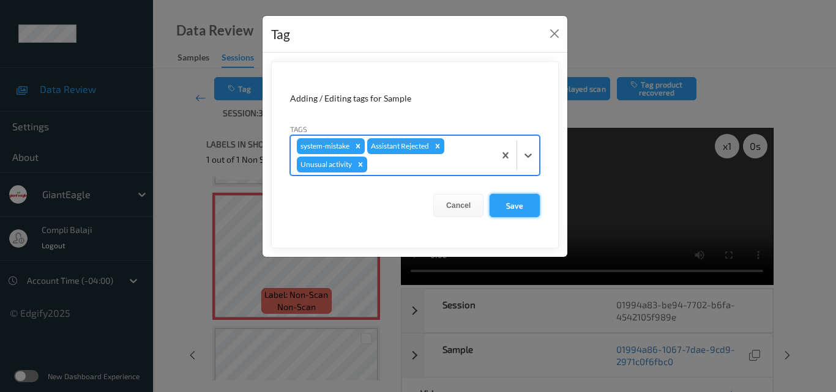
click at [523, 206] on button "Save" at bounding box center [514, 205] width 50 height 23
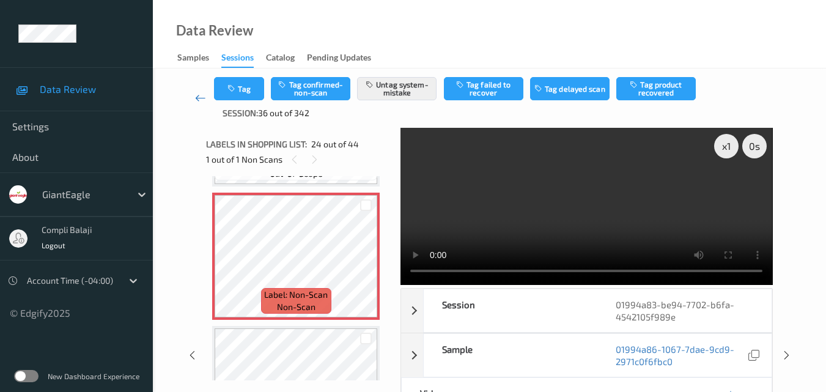
click at [196, 95] on icon at bounding box center [200, 98] width 11 height 12
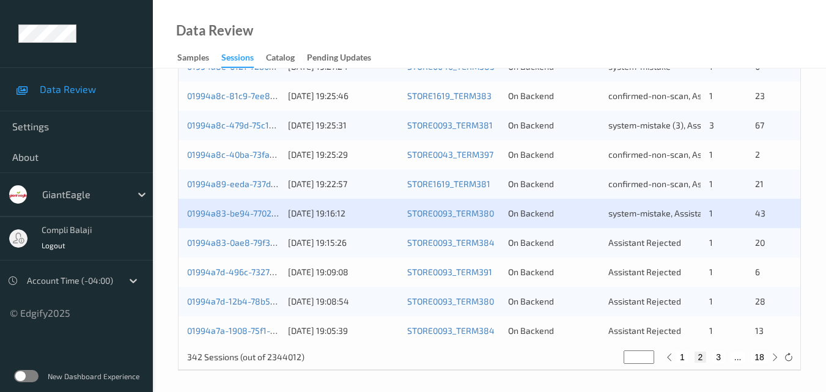
scroll to position [625, 0]
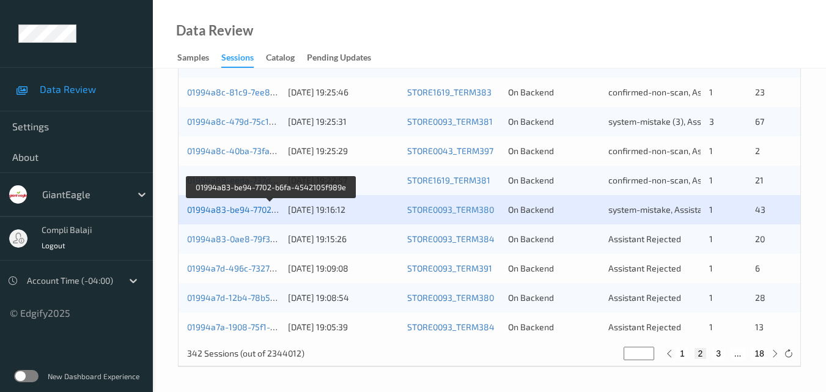
click at [249, 214] on link "01994a83-be94-7702-b6fa-4542105f989e" at bounding box center [270, 209] width 167 height 10
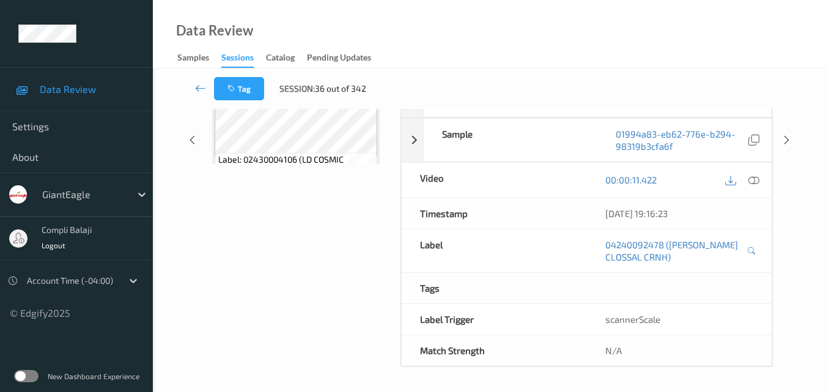
scroll to position [196, 0]
click at [198, 85] on icon at bounding box center [200, 88] width 11 height 12
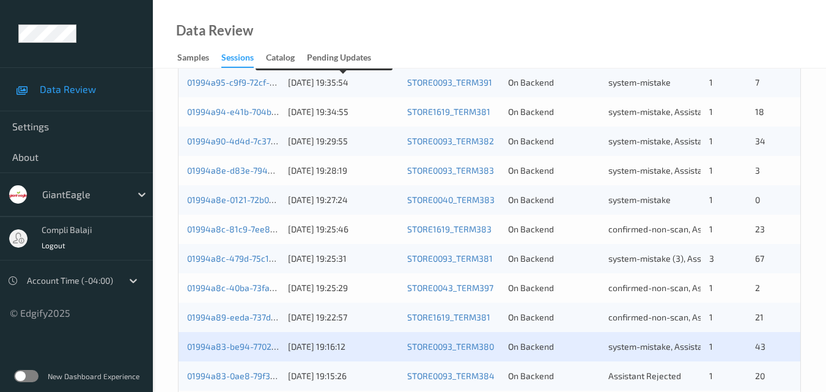
scroll to position [489, 0]
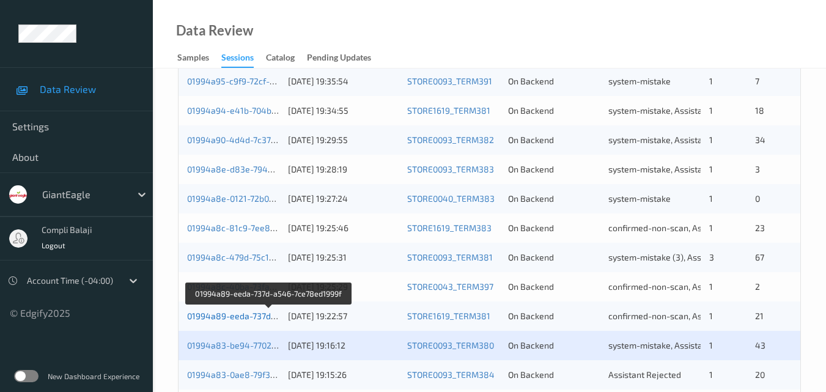
click at [246, 319] on link "01994a89-eeda-737d-a546-7ce78ed1999f" at bounding box center [269, 316] width 165 height 10
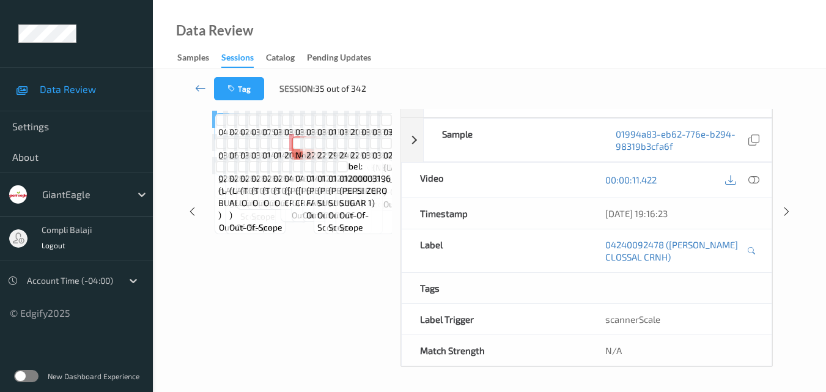
scroll to position [196, 0]
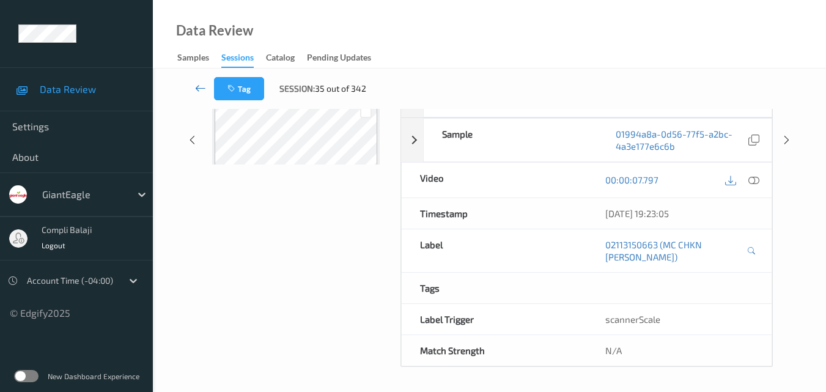
click at [196, 87] on icon at bounding box center [200, 88] width 11 height 12
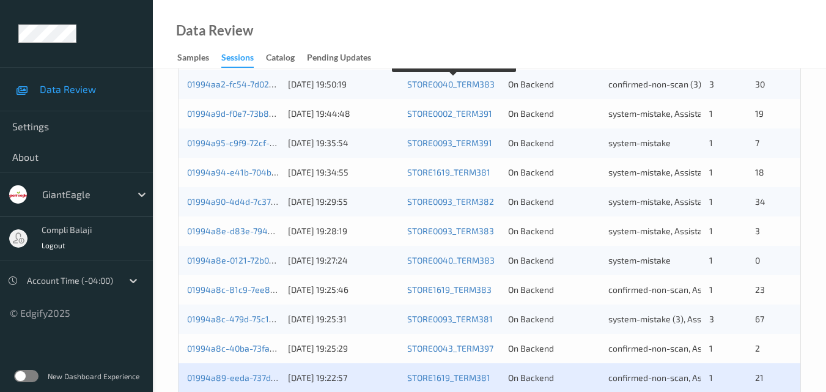
scroll to position [428, 0]
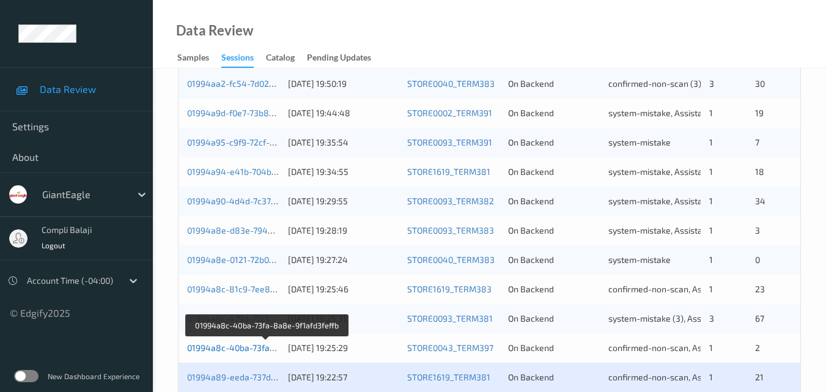
click at [228, 348] on link "01994a8c-40ba-73fa-8a8e-9f1afd3feffb" at bounding box center [266, 348] width 159 height 10
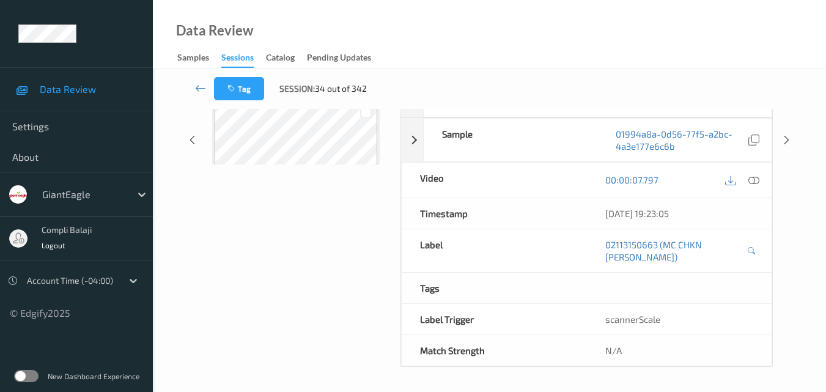
scroll to position [229, 0]
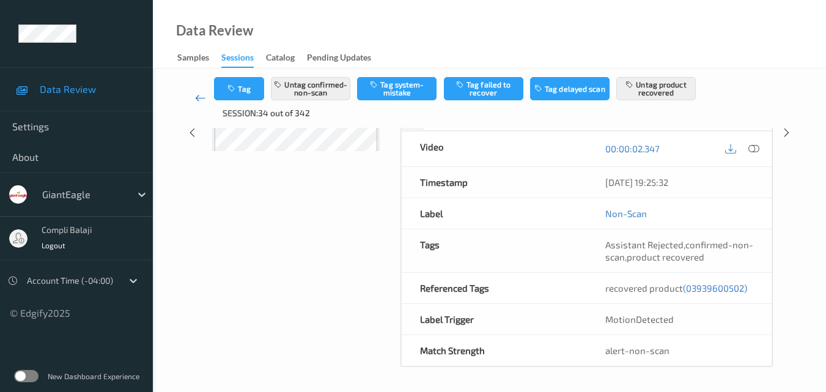
click at [196, 98] on icon at bounding box center [200, 98] width 11 height 12
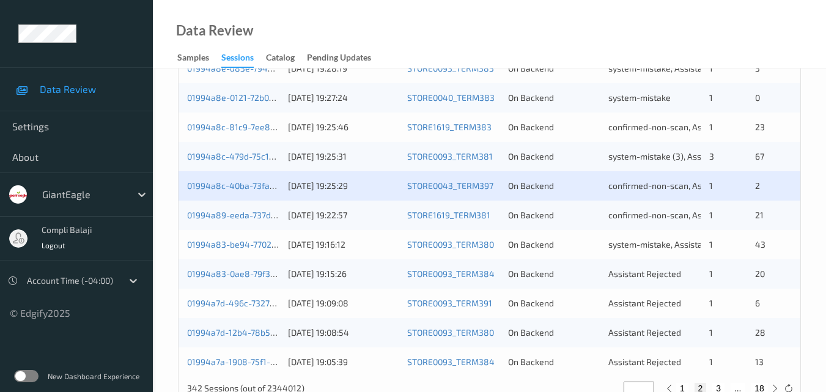
scroll to position [612, 0]
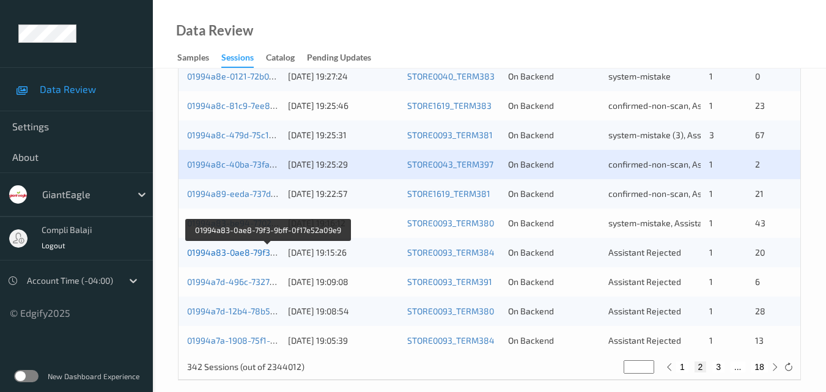
click at [253, 256] on link "01994a83-0ae8-79f3-9bff-0f17e52a09e9" at bounding box center [267, 252] width 161 height 10
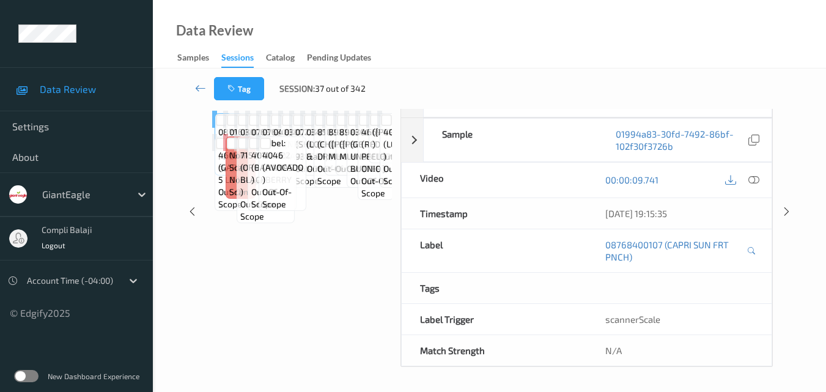
scroll to position [196, 0]
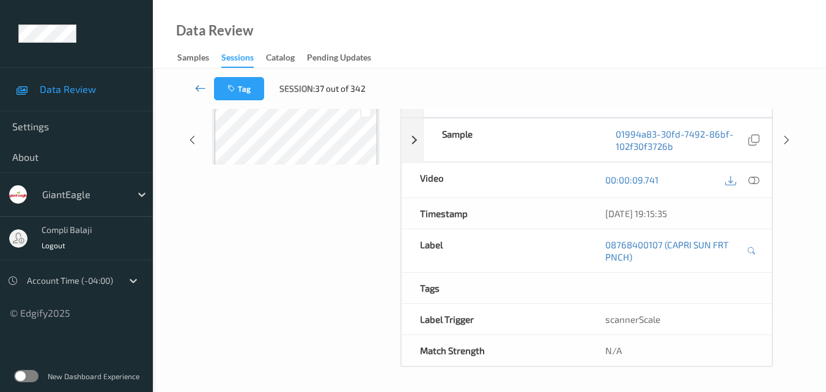
click at [198, 87] on icon at bounding box center [200, 88] width 11 height 12
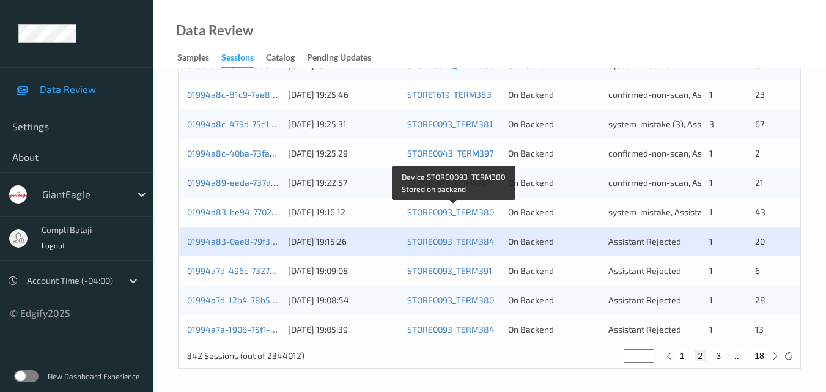
scroll to position [625, 0]
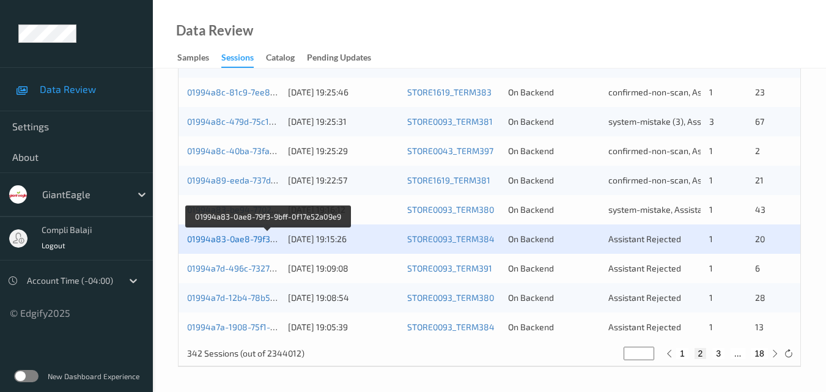
click at [259, 243] on link "01994a83-0ae8-79f3-9bff-0f17e52a09e9" at bounding box center [267, 239] width 161 height 10
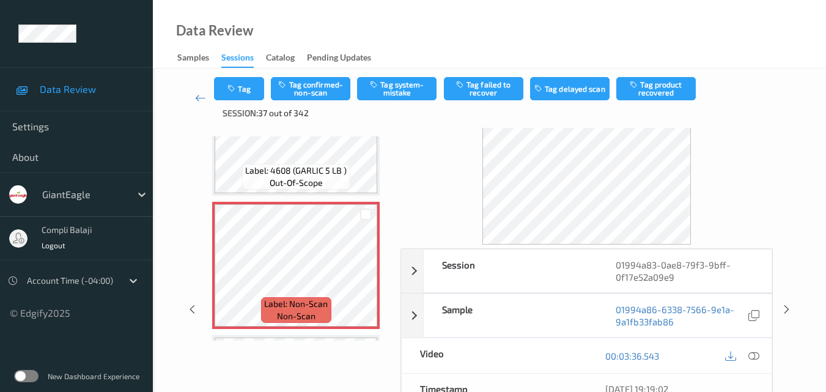
scroll to position [61, 0]
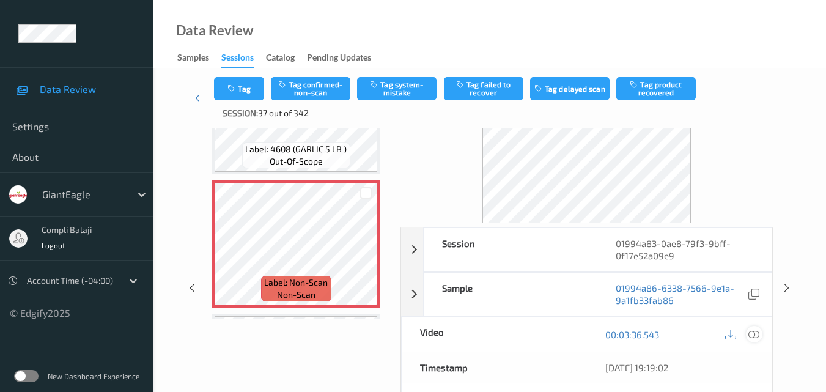
click at [754, 335] on icon at bounding box center [754, 333] width 11 height 11
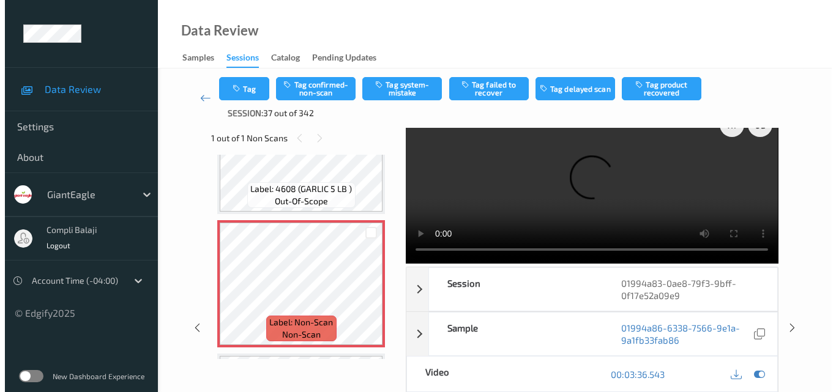
scroll to position [0, 0]
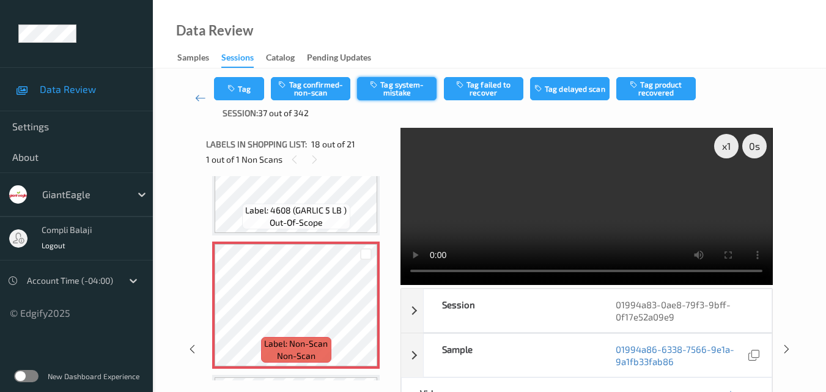
click at [416, 90] on button "Tag system-mistake" at bounding box center [397, 88] width 80 height 23
click at [237, 92] on icon "button" at bounding box center [233, 88] width 10 height 9
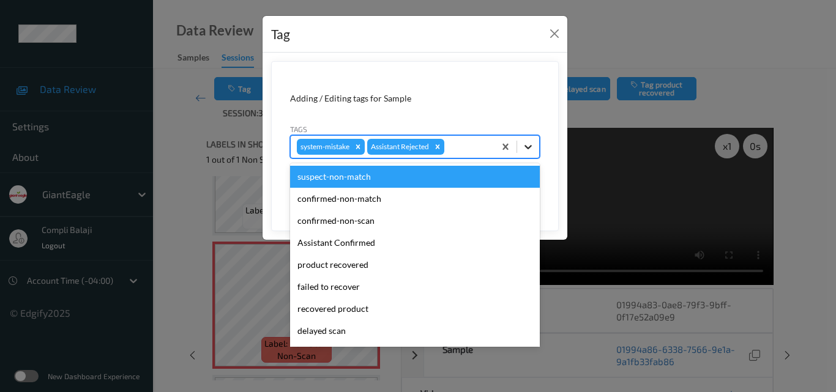
click at [528, 147] on icon at bounding box center [527, 147] width 7 height 4
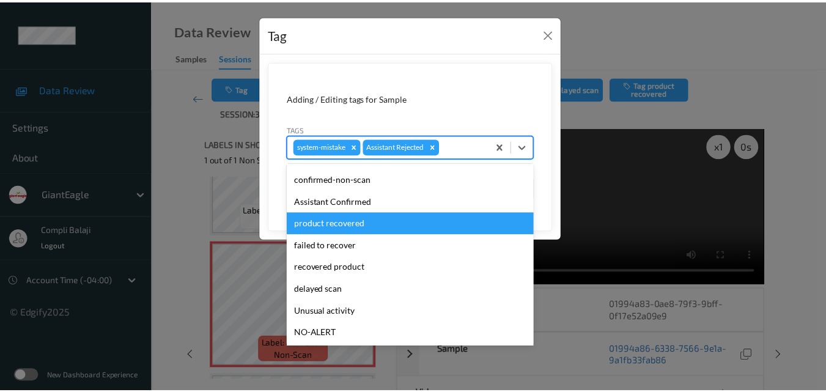
scroll to position [61, 0]
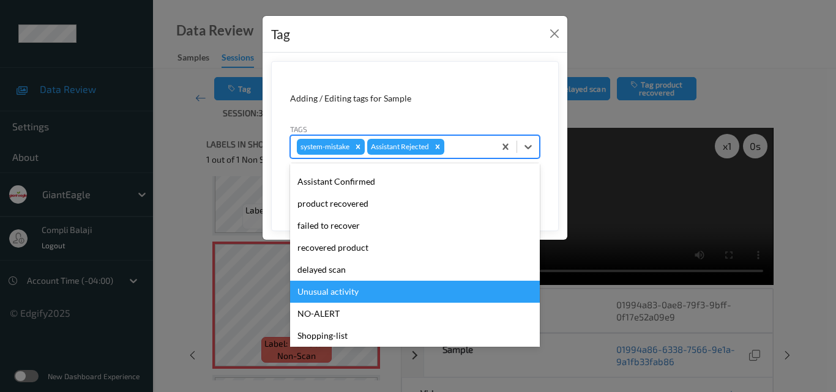
click at [345, 294] on div "Unusual activity" at bounding box center [415, 292] width 250 height 22
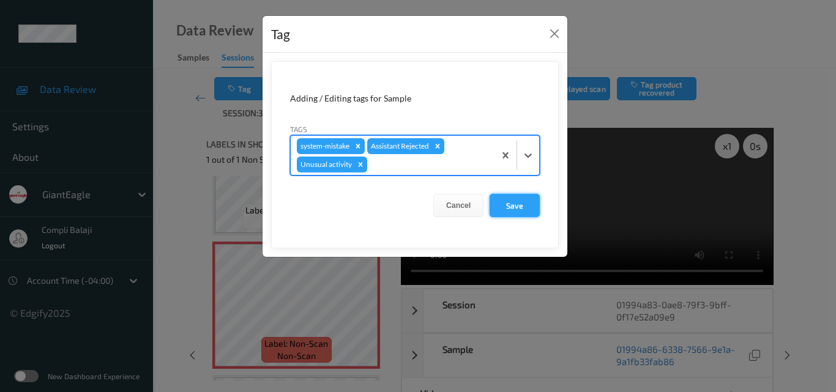
click at [514, 207] on button "Save" at bounding box center [514, 205] width 50 height 23
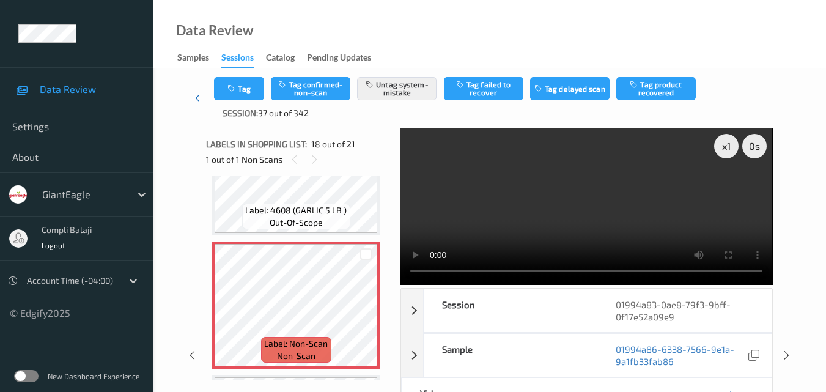
click at [197, 99] on icon at bounding box center [200, 98] width 11 height 12
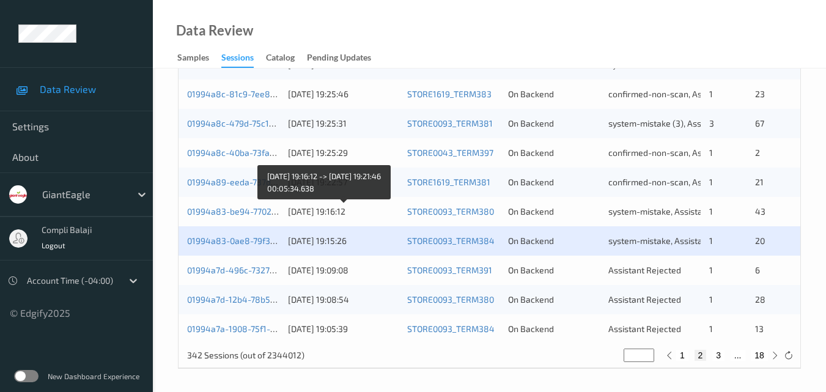
scroll to position [625, 0]
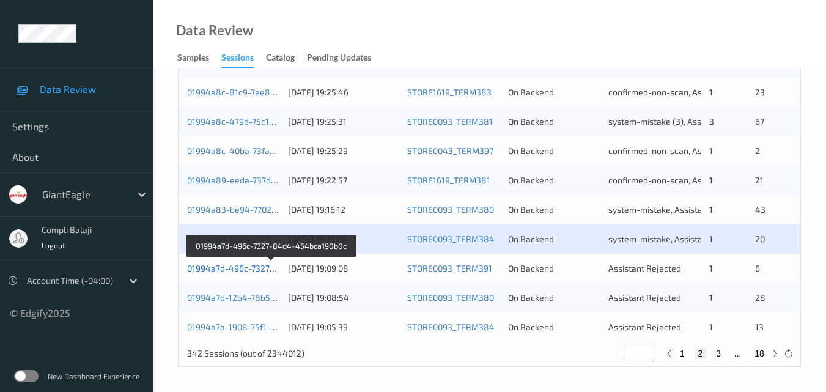
click at [256, 272] on link "01994a7d-496c-7327-84d4-454bca190b0c" at bounding box center [271, 268] width 169 height 10
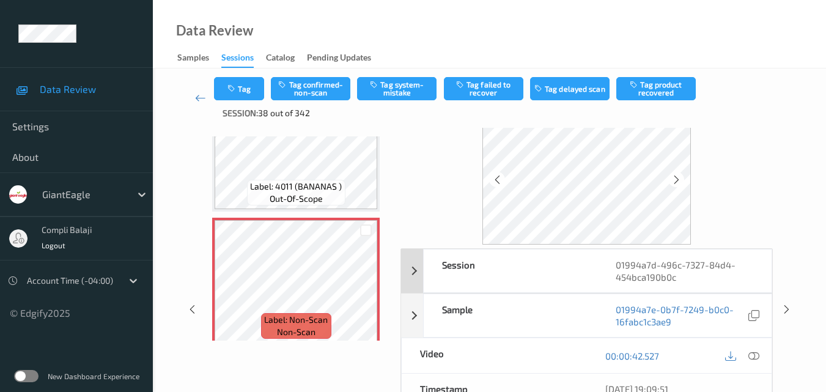
scroll to position [61, 0]
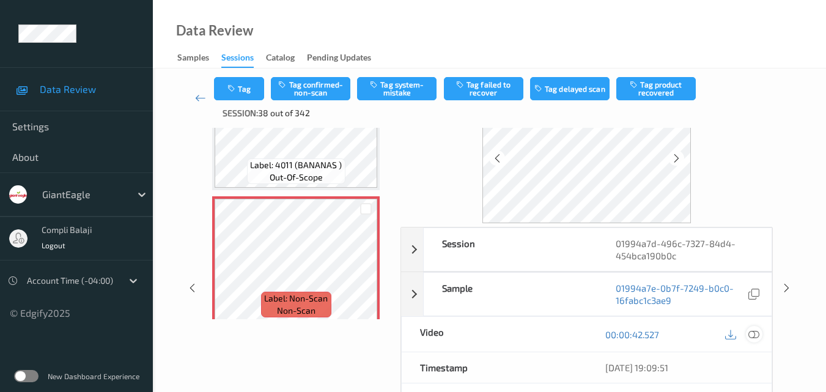
click at [760, 332] on div at bounding box center [754, 334] width 17 height 17
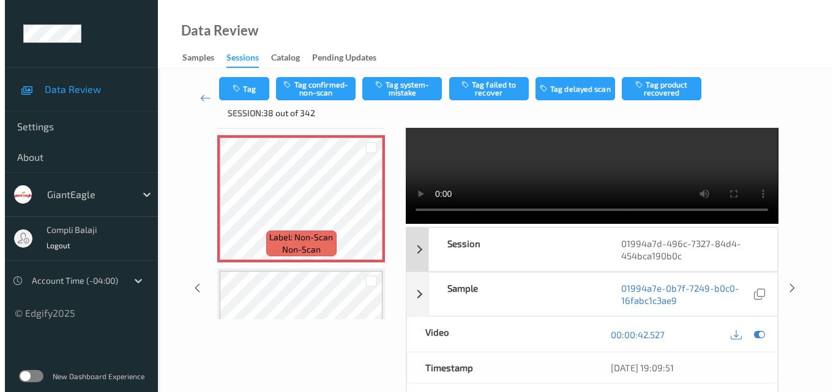
scroll to position [0, 0]
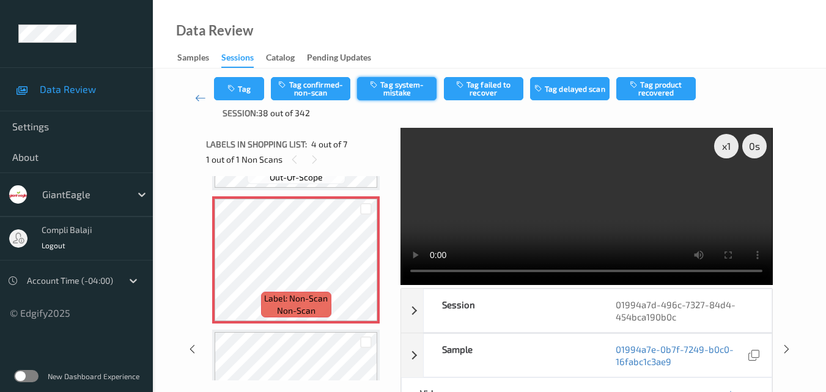
click at [406, 92] on button "Tag system-mistake" at bounding box center [397, 88] width 80 height 23
click at [247, 92] on button "Tag" at bounding box center [239, 88] width 50 height 23
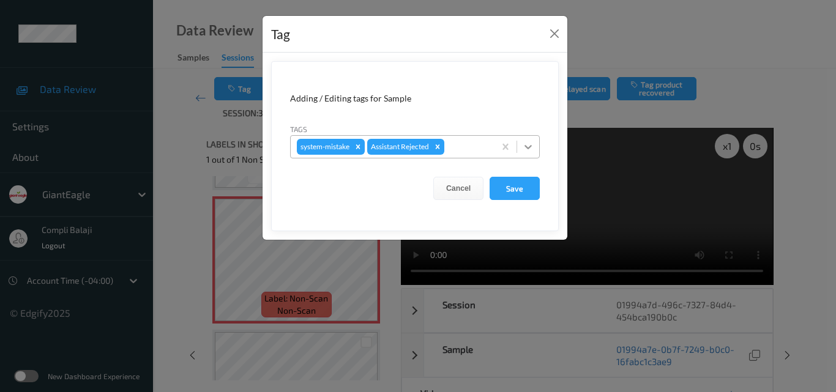
click at [526, 144] on icon at bounding box center [528, 147] width 12 height 12
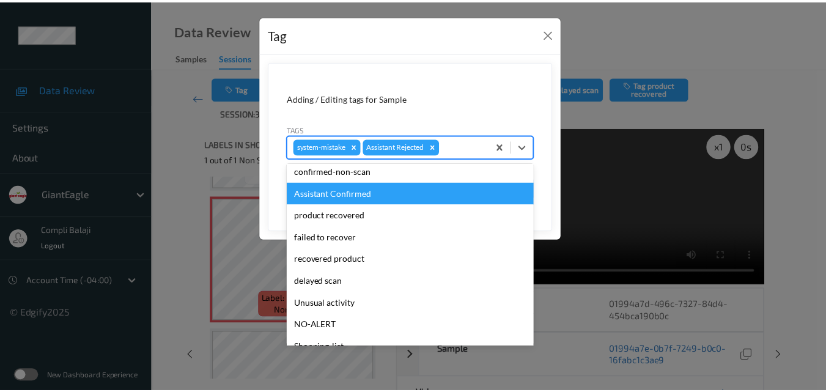
scroll to position [122, 0]
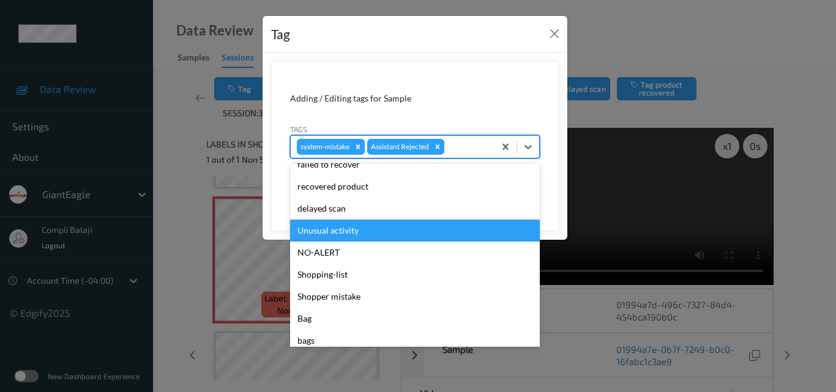
click at [344, 233] on div "Unusual activity" at bounding box center [415, 231] width 250 height 22
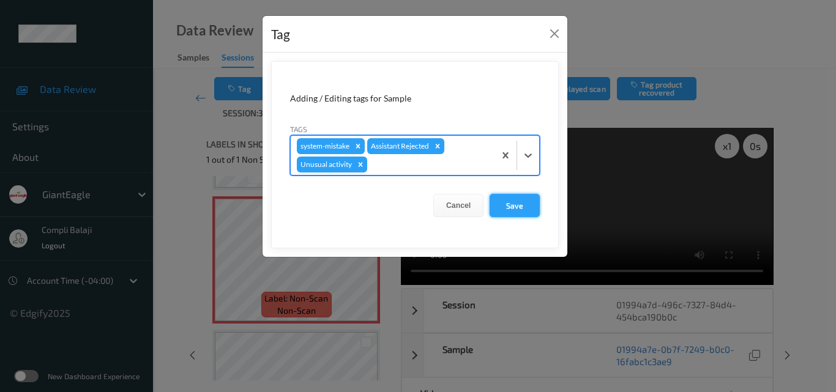
click at [507, 208] on button "Save" at bounding box center [514, 205] width 50 height 23
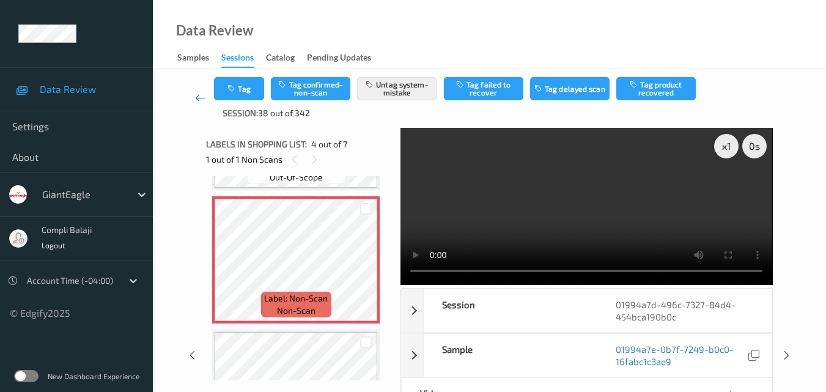
click at [198, 103] on icon at bounding box center [200, 98] width 11 height 12
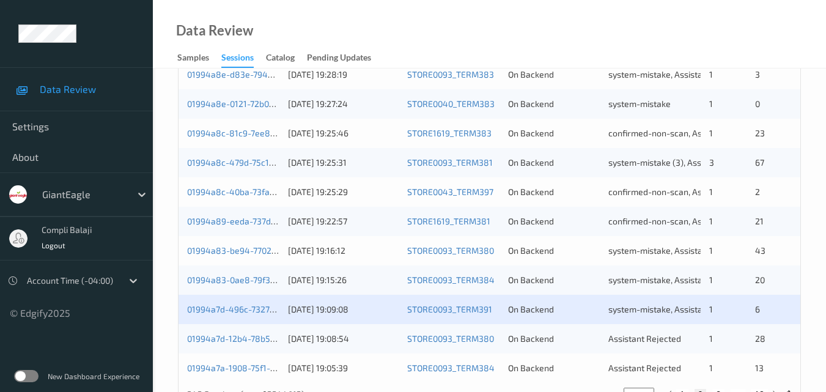
scroll to position [612, 0]
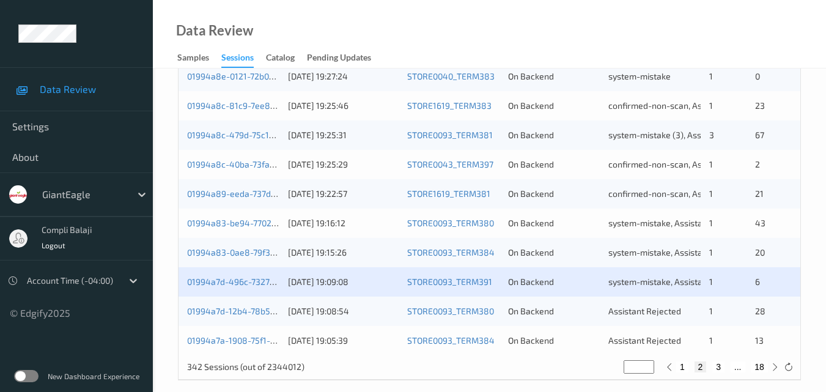
click at [263, 317] on div "01994a7d-12b4-78b5-8a93-48de73884ae4" at bounding box center [233, 311] width 92 height 12
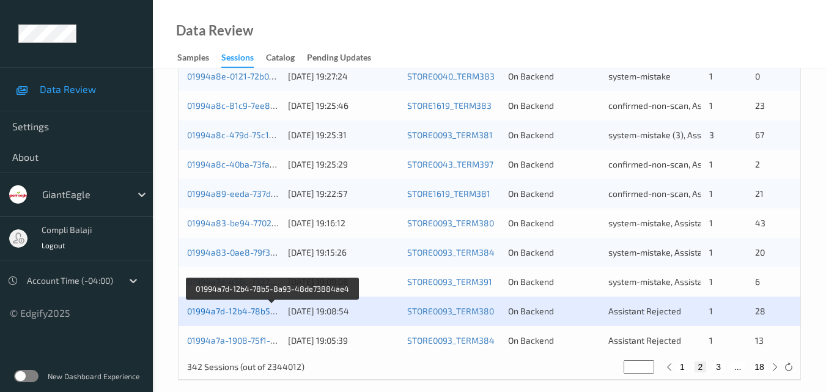
click at [263, 311] on link "01994a7d-12b4-78b5-8a93-48de73884ae4" at bounding box center [273, 311] width 172 height 10
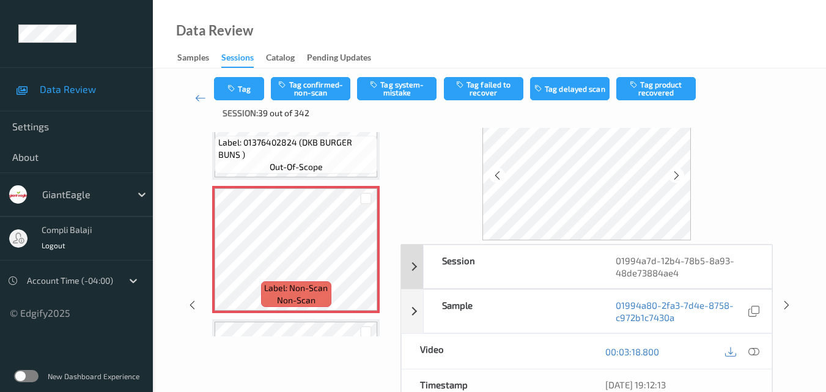
scroll to position [65, 0]
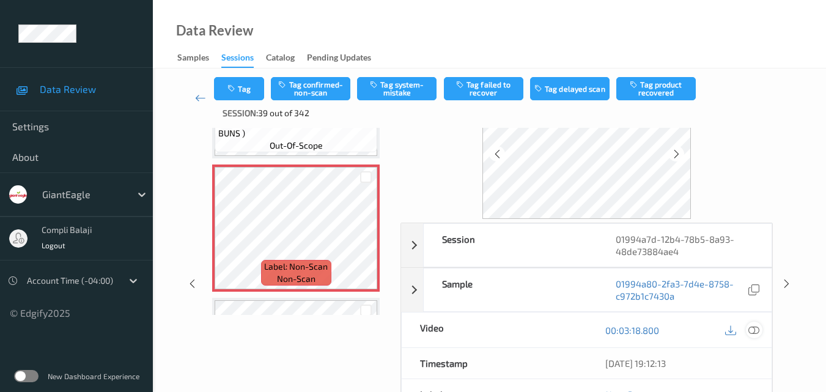
click at [755, 327] on icon at bounding box center [754, 329] width 11 height 11
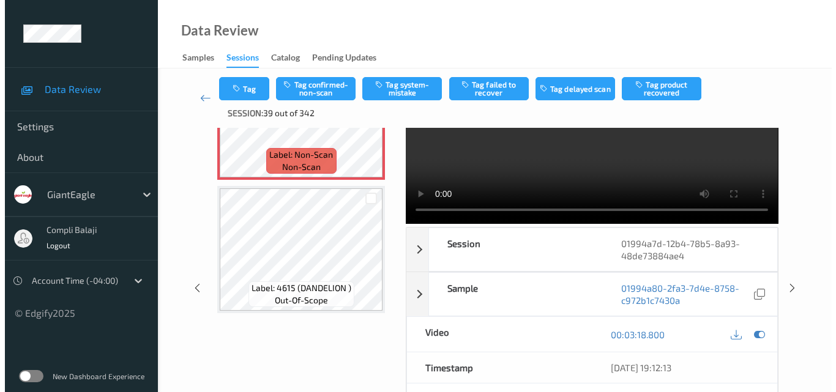
scroll to position [3608, 0]
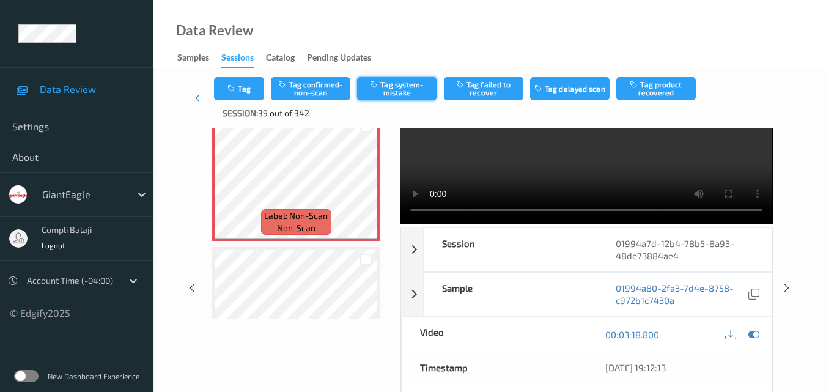
click at [401, 86] on button "Tag system-mistake" at bounding box center [397, 88] width 80 height 23
click at [250, 91] on button "Tag" at bounding box center [239, 88] width 50 height 23
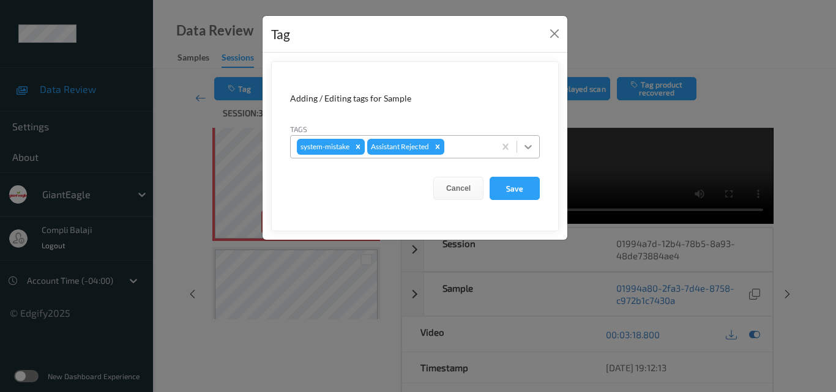
click at [529, 143] on icon at bounding box center [528, 147] width 12 height 12
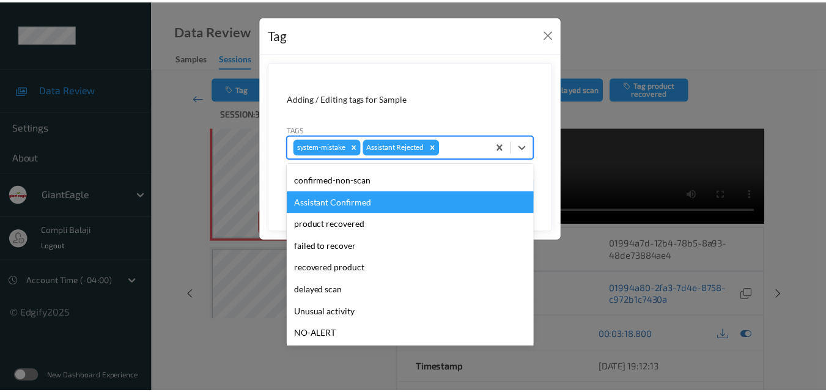
scroll to position [61, 0]
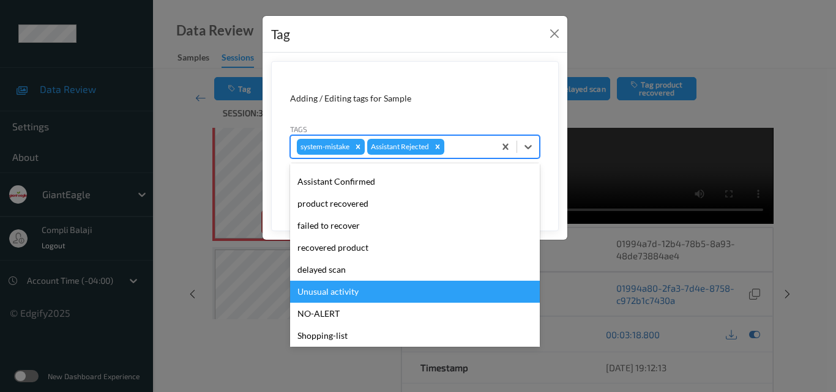
click at [352, 293] on div "Unusual activity" at bounding box center [415, 292] width 250 height 22
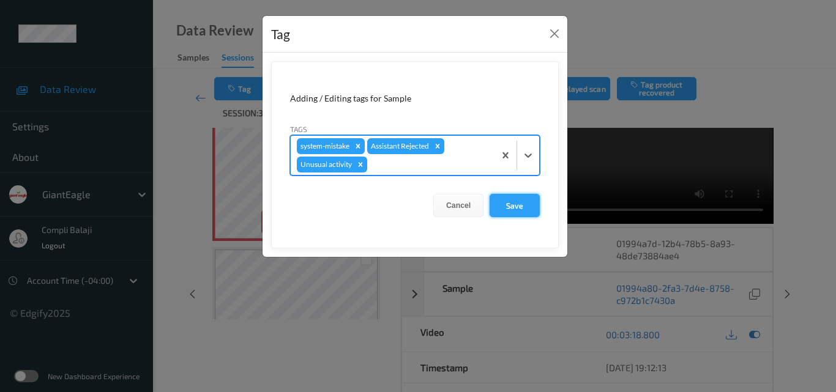
click at [519, 208] on button "Save" at bounding box center [514, 205] width 50 height 23
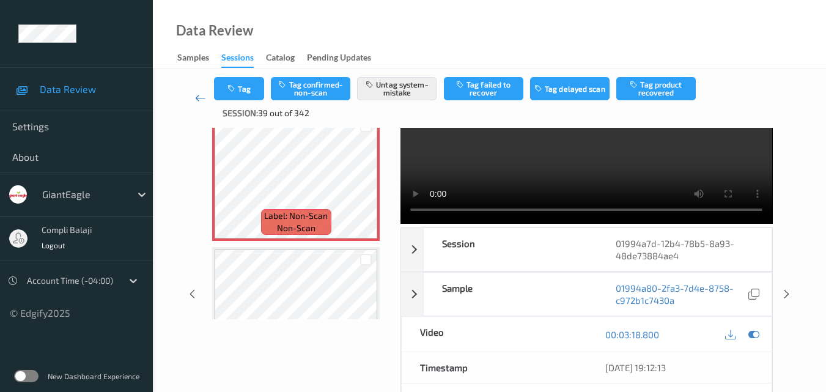
click at [199, 101] on icon at bounding box center [200, 98] width 11 height 12
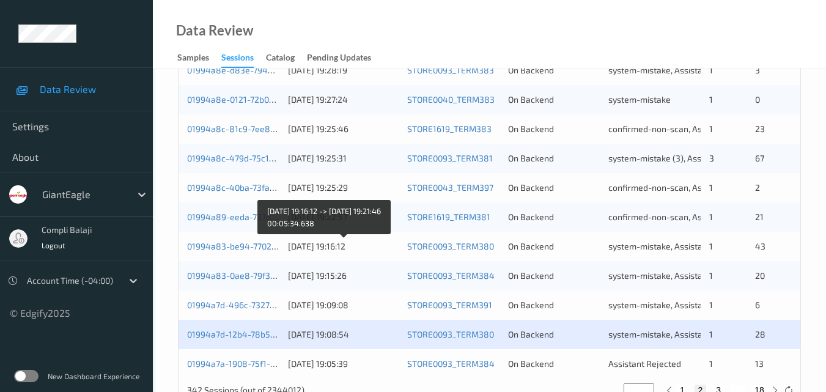
scroll to position [625, 0]
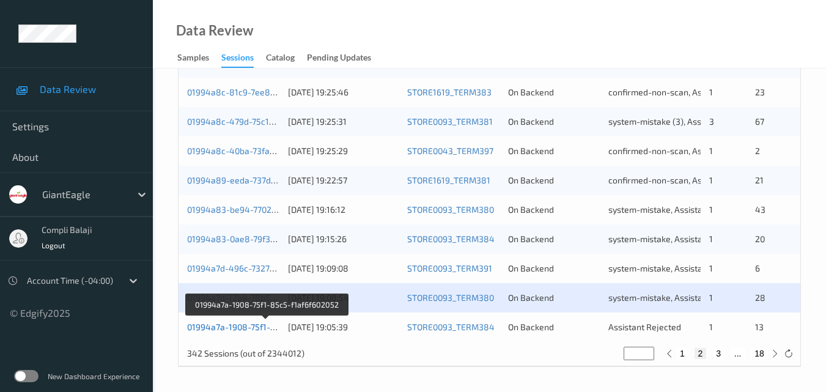
click at [250, 328] on link "01994a7a-1908-75f1-85c5-f1af6f602052" at bounding box center [266, 327] width 158 height 10
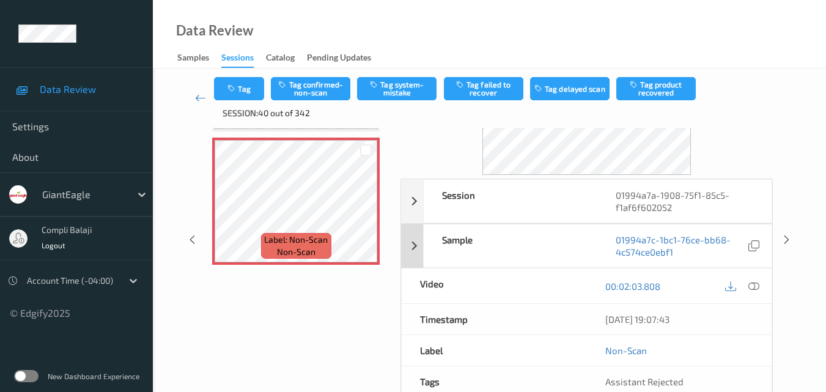
scroll to position [183, 0]
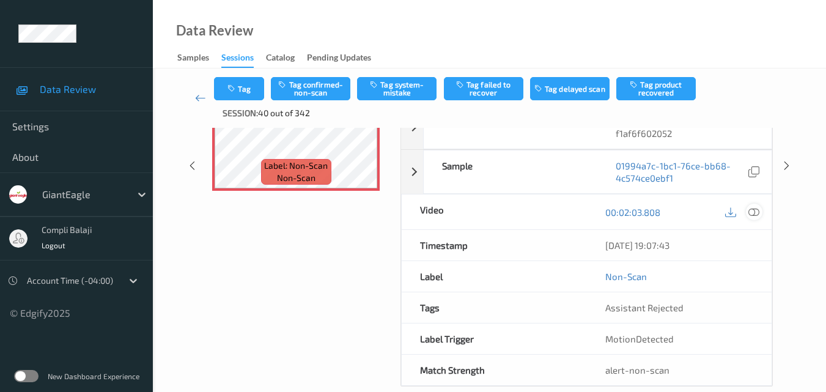
click at [756, 217] on icon at bounding box center [754, 211] width 11 height 11
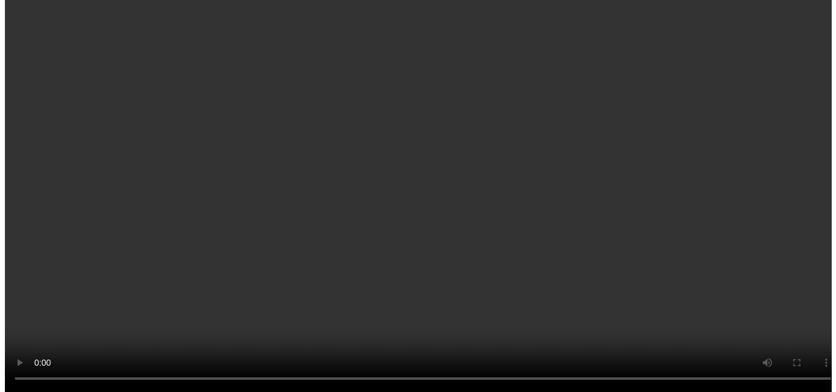
scroll to position [1669, 0]
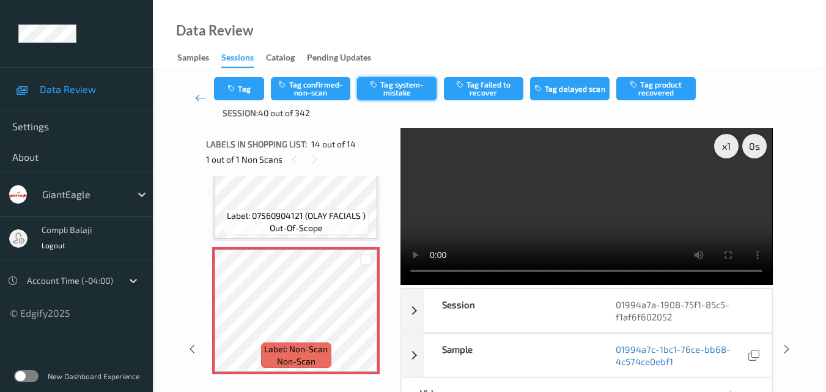
click at [403, 90] on button "Tag system-mistake" at bounding box center [397, 88] width 80 height 23
click at [244, 91] on button "Tag" at bounding box center [239, 88] width 50 height 23
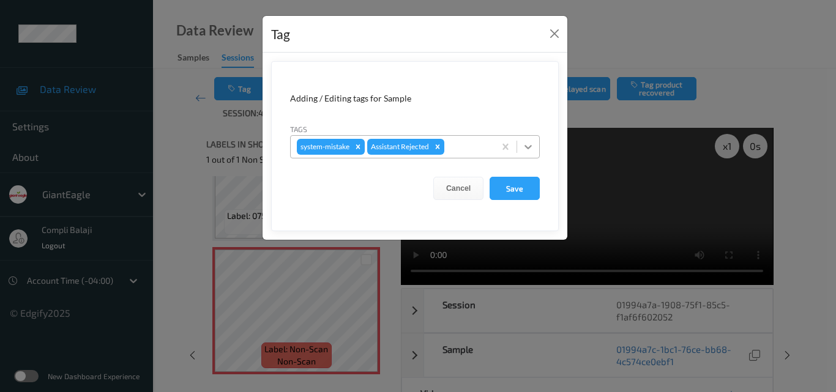
click at [530, 149] on icon at bounding box center [528, 147] width 12 height 12
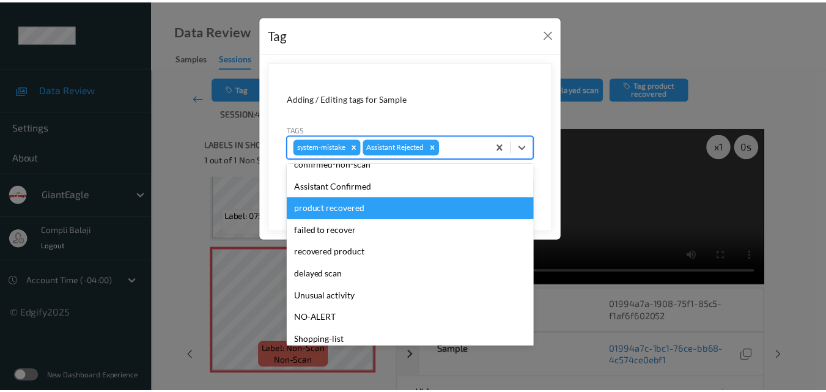
scroll to position [122, 0]
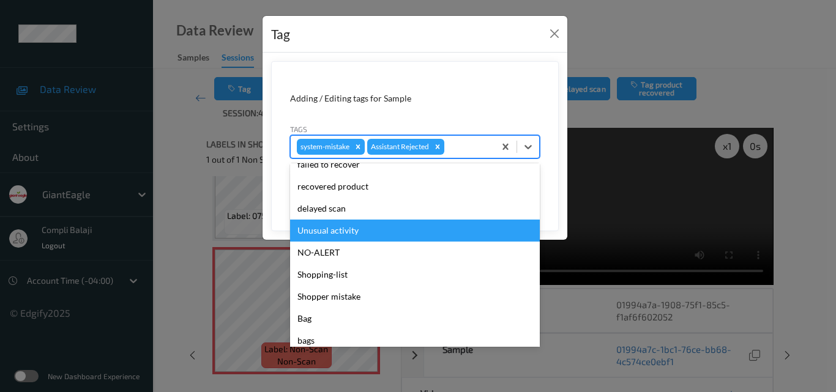
click at [365, 233] on div "Unusual activity" at bounding box center [415, 231] width 250 height 22
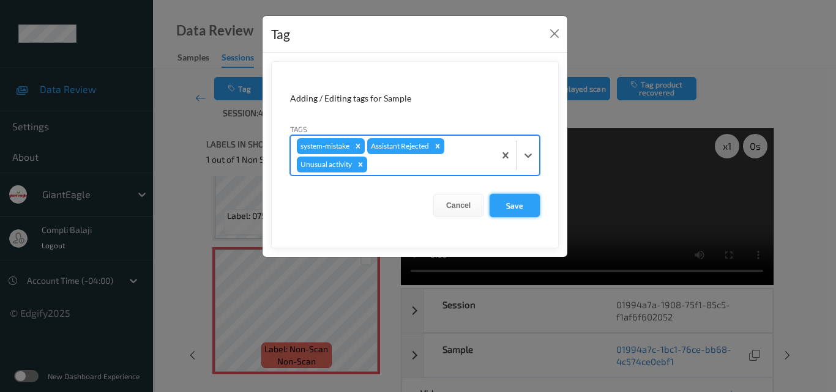
click at [521, 207] on button "Save" at bounding box center [514, 205] width 50 height 23
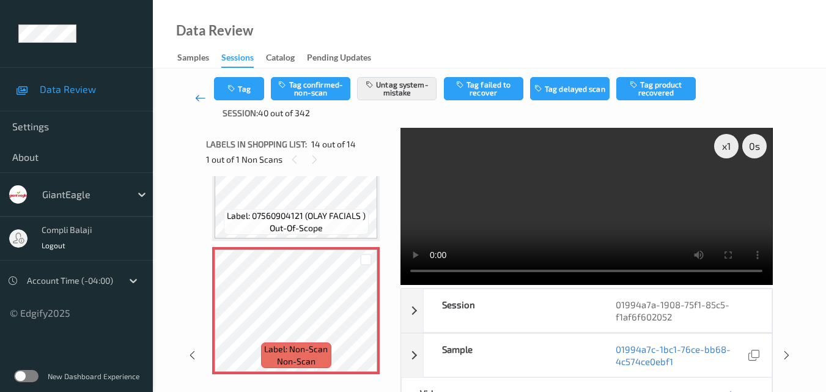
click at [196, 98] on icon at bounding box center [200, 98] width 11 height 12
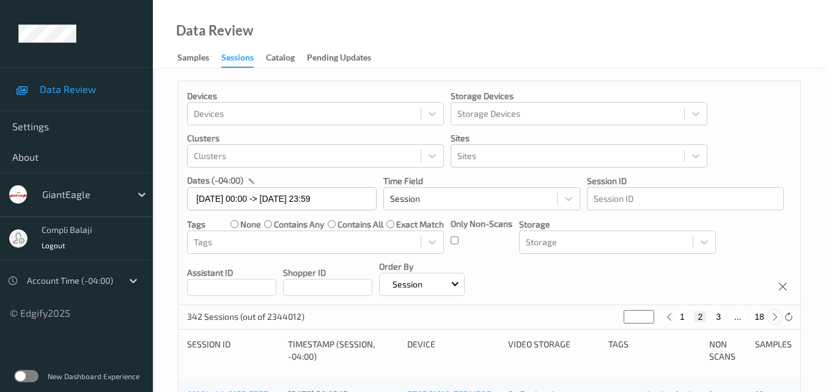
click at [773, 316] on icon at bounding box center [775, 317] width 9 height 9
type input "*"
click at [773, 316] on icon at bounding box center [775, 317] width 9 height 9
type input "*"
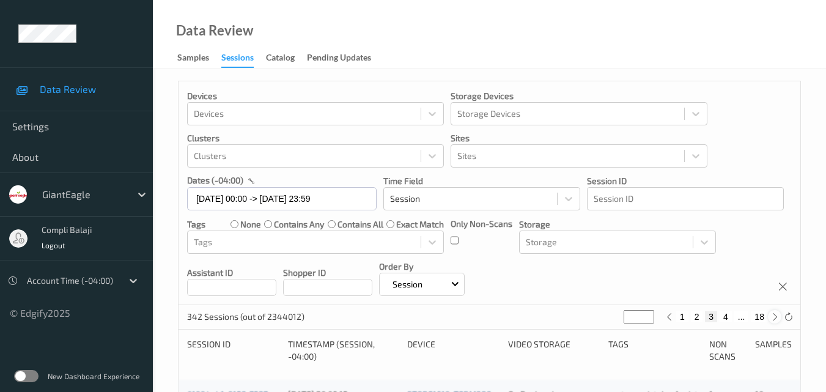
type input "*"
click at [773, 316] on icon at bounding box center [775, 317] width 9 height 9
type input "*"
click at [731, 317] on button "6" at bounding box center [731, 316] width 12 height 11
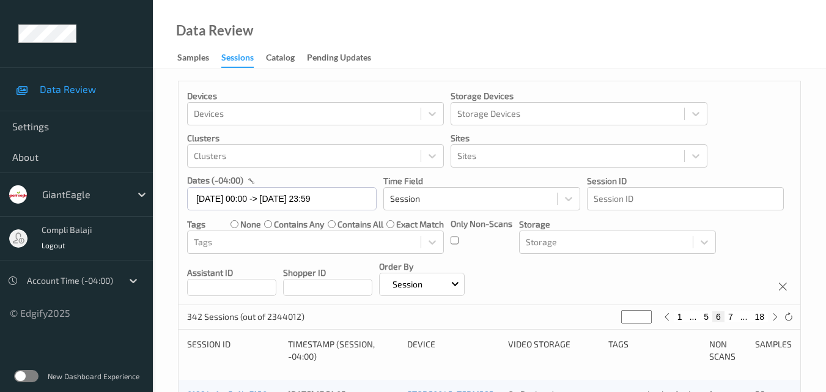
type input "*"
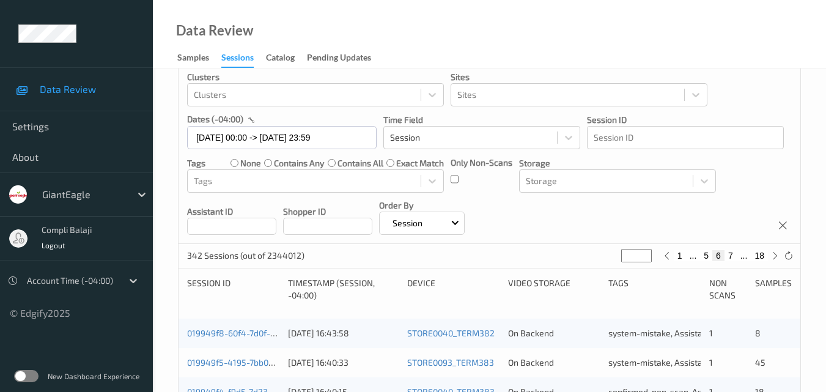
scroll to position [306, 0]
